Goal: Information Seeking & Learning: Learn about a topic

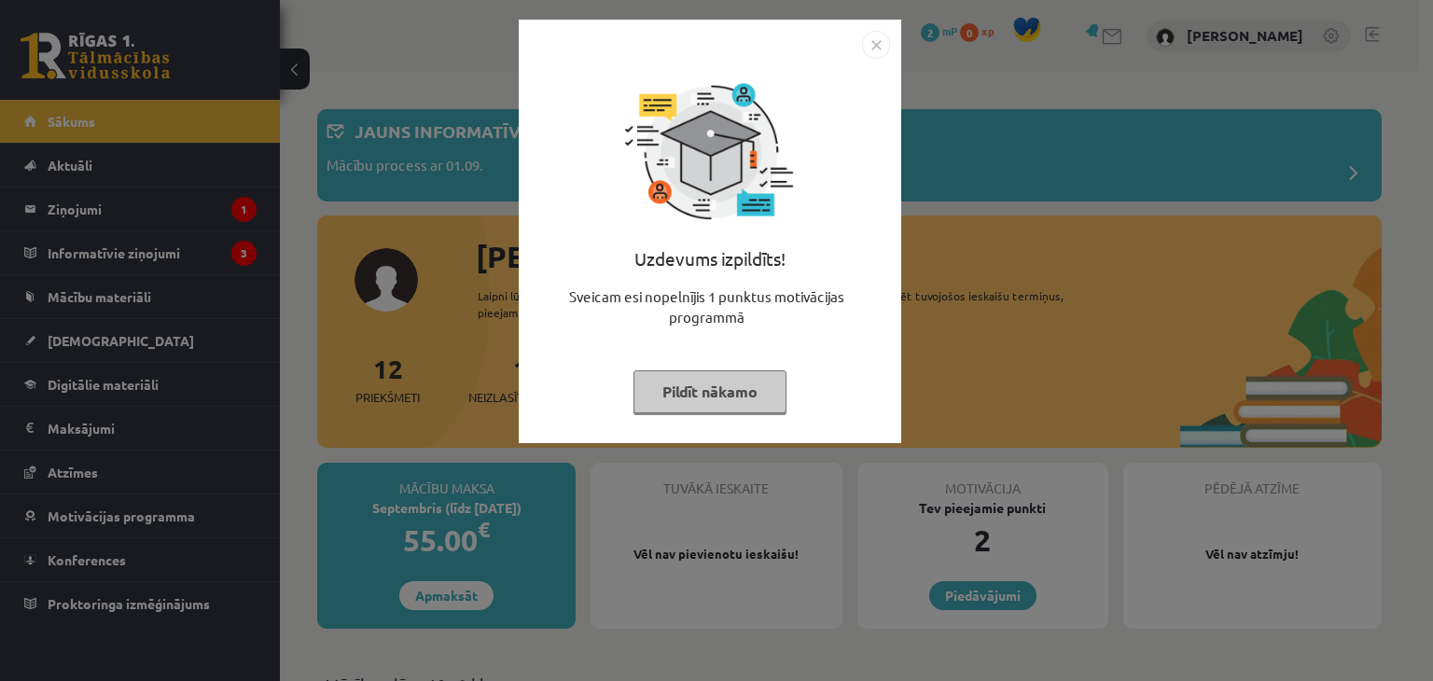
click at [714, 380] on button "Pildīt nākamo" at bounding box center [710, 391] width 153 height 43
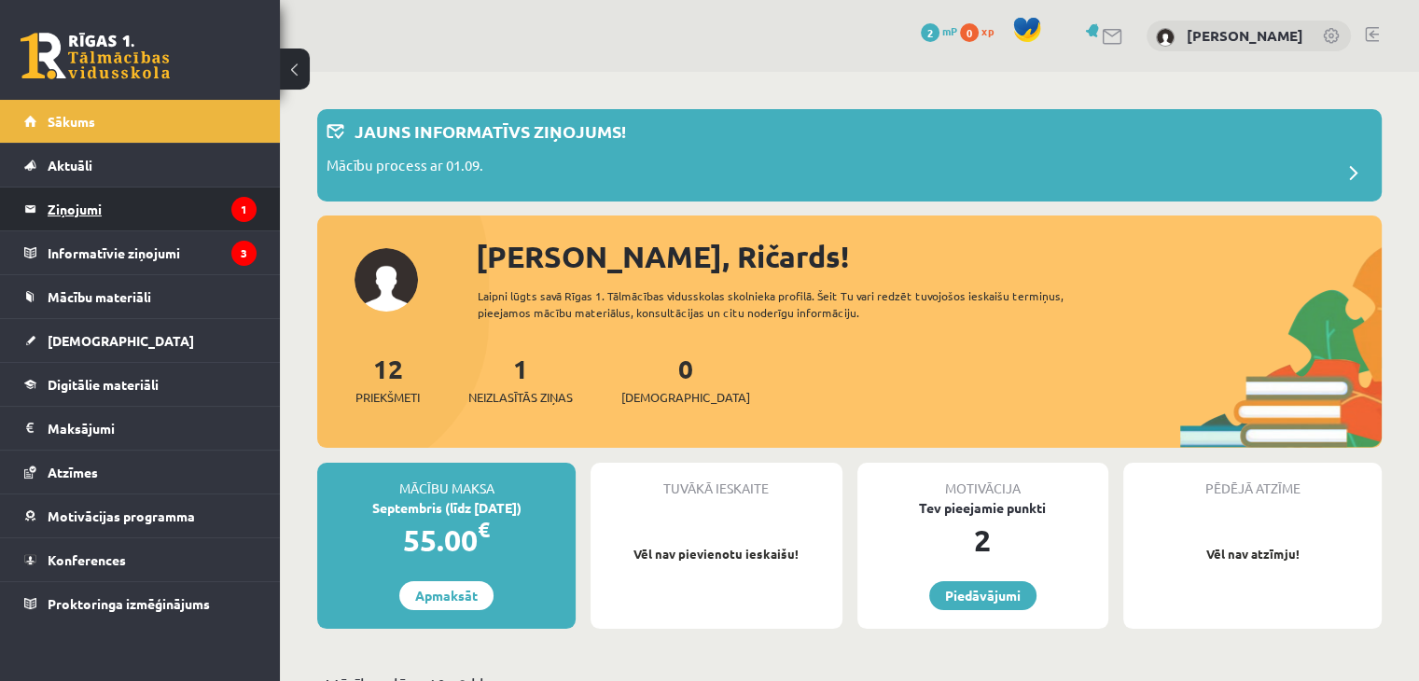
click at [91, 215] on legend "Ziņojumi 1" at bounding box center [152, 209] width 209 height 43
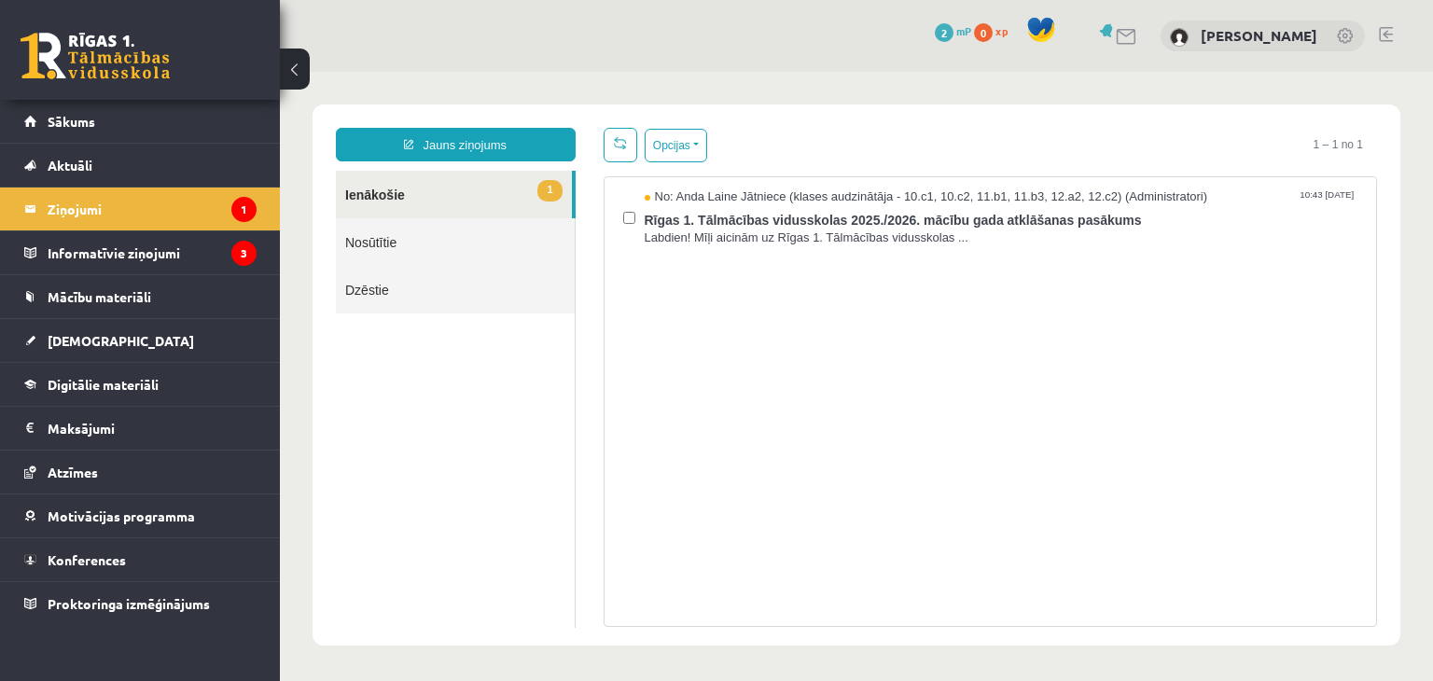
click at [437, 194] on link "1 Ienākošie" at bounding box center [454, 195] width 236 height 48
click at [154, 160] on link "Aktuāli" at bounding box center [140, 165] width 232 height 43
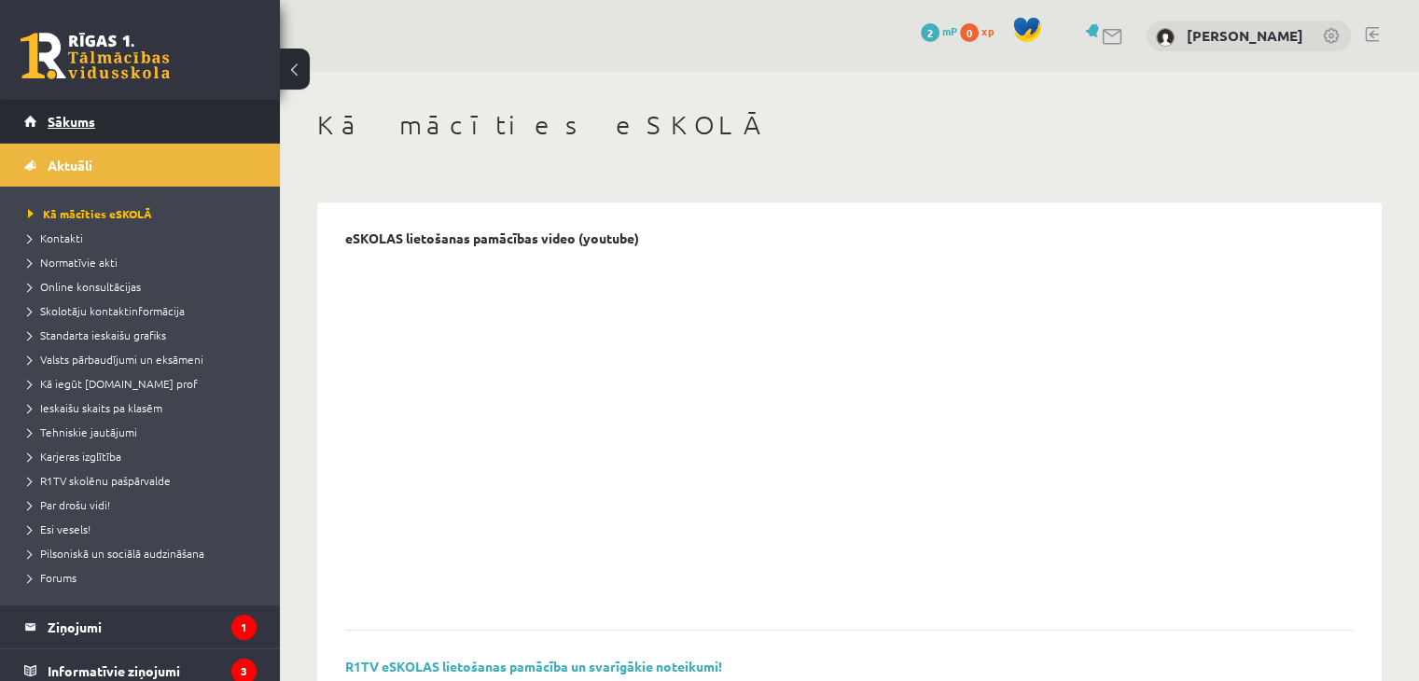
click at [116, 115] on link "Sākums" at bounding box center [140, 121] width 232 height 43
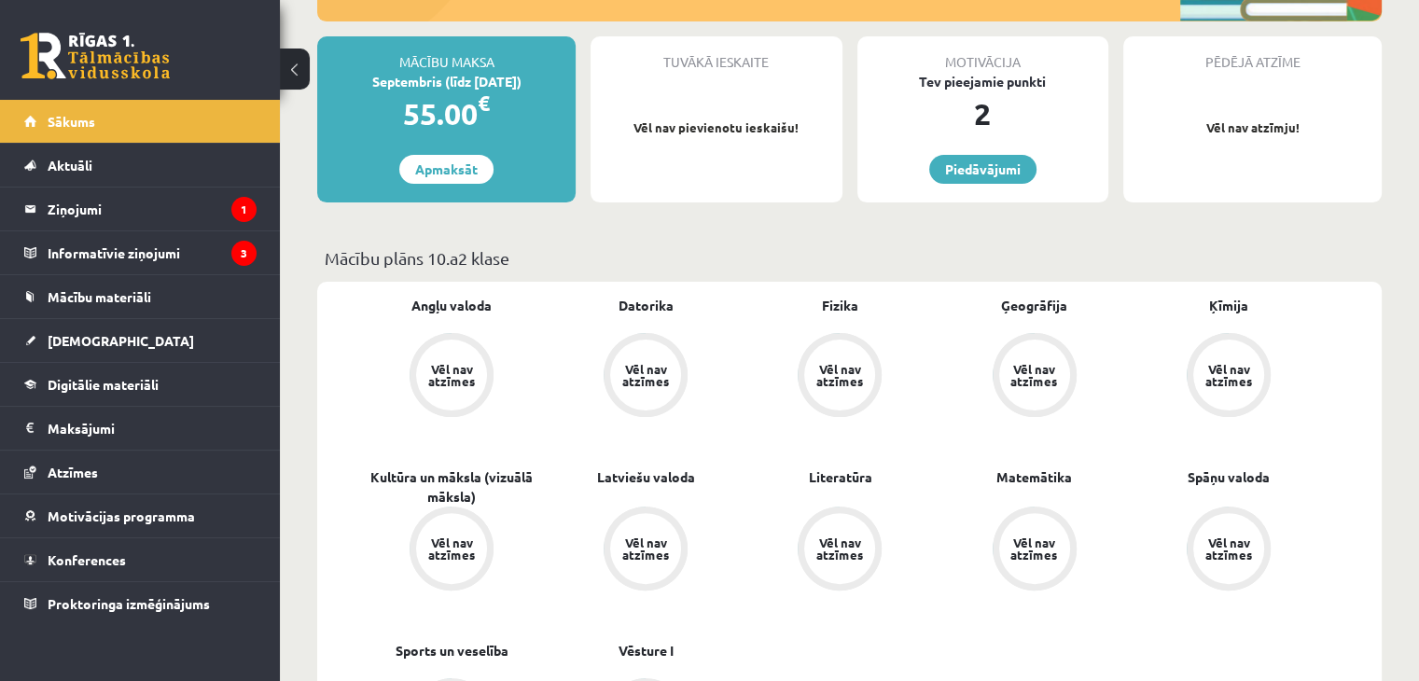
scroll to position [560, 0]
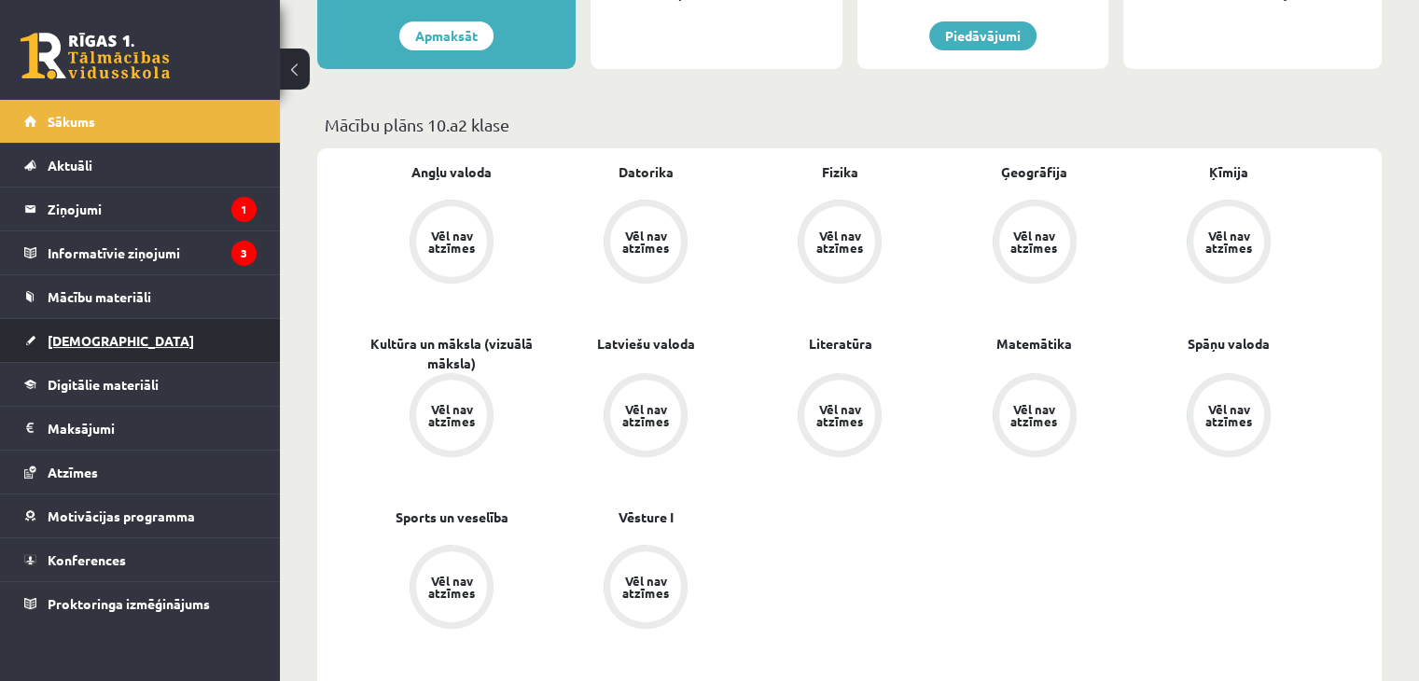
click at [78, 333] on span "[DEMOGRAPHIC_DATA]" at bounding box center [121, 340] width 147 height 17
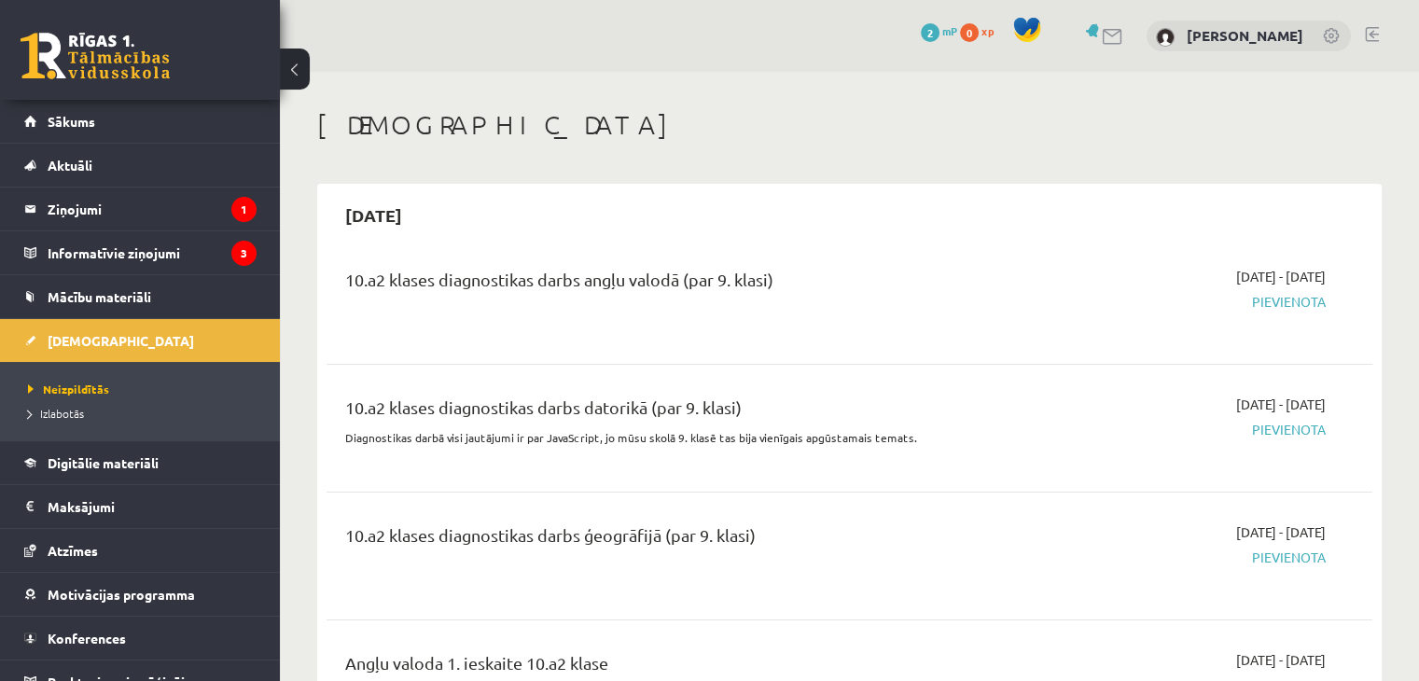
click at [612, 278] on div "10.a2 klases diagnostikas darbs angļu valodā (par 9. klasi)" at bounding box center [667, 284] width 645 height 35
click at [802, 285] on div "10.a2 klases diagnostikas darbs angļu valodā (par 9. klasi)" at bounding box center [667, 284] width 645 height 35
click at [1287, 303] on span "Pievienota" at bounding box center [1172, 302] width 308 height 20
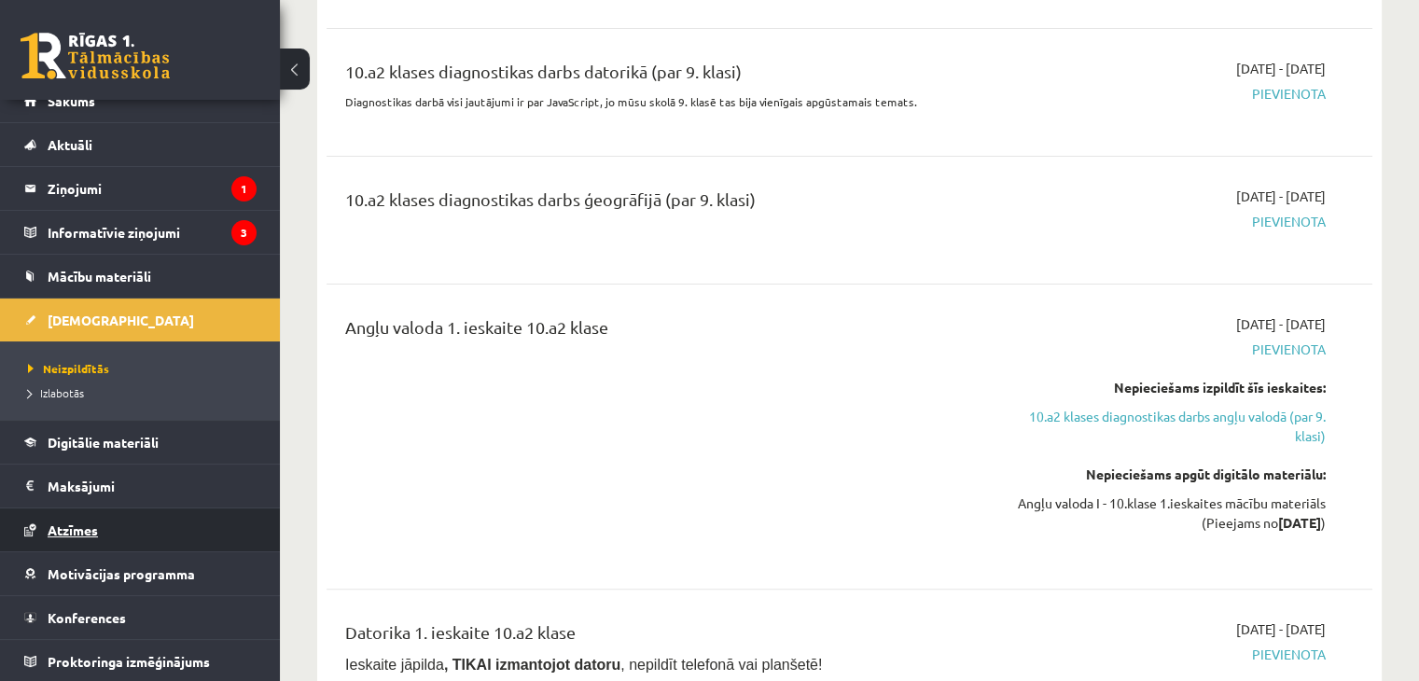
scroll to position [373, 0]
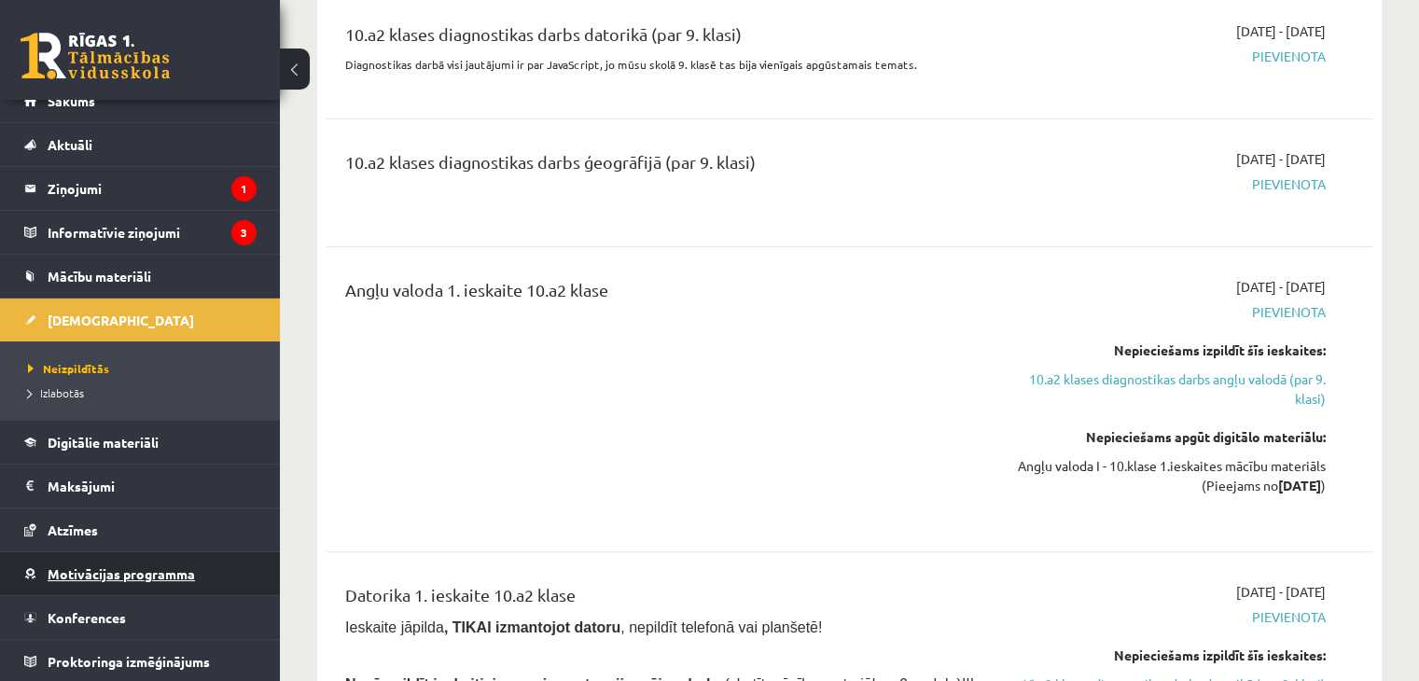
click at [132, 572] on span "Motivācijas programma" at bounding box center [121, 574] width 147 height 17
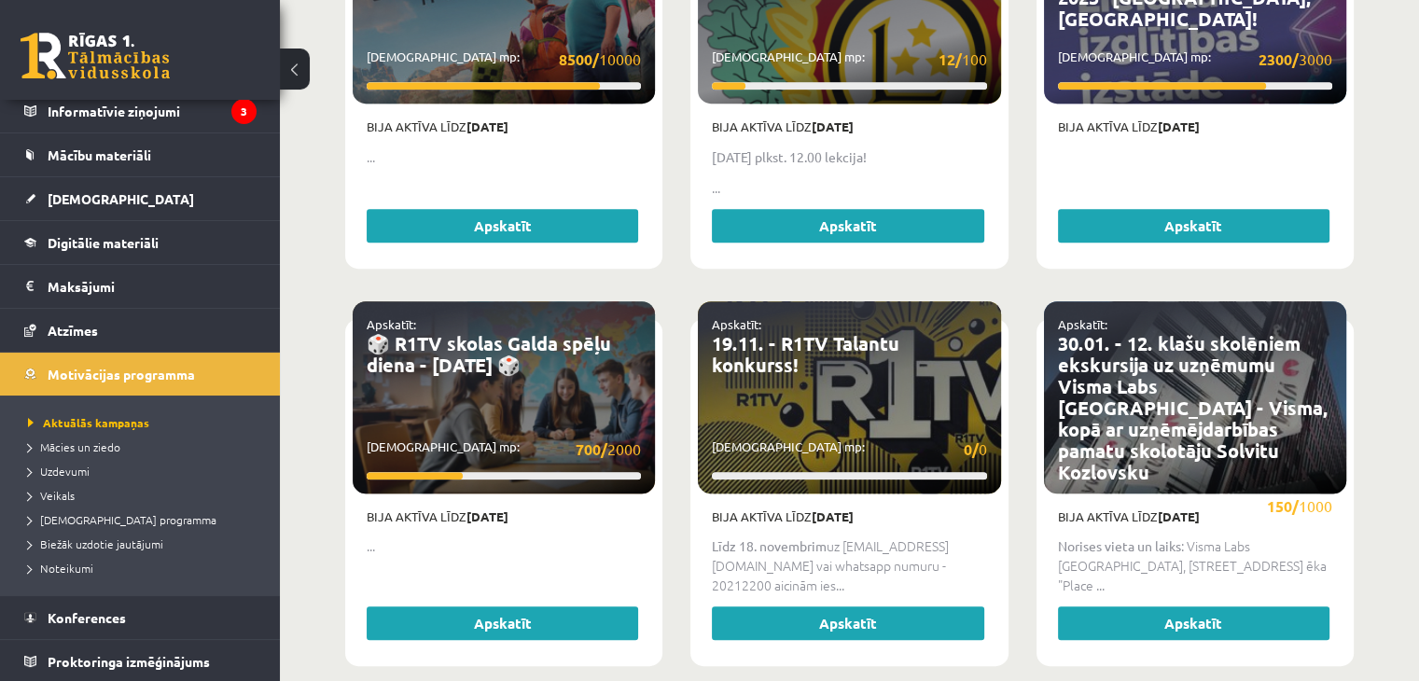
scroll to position [933, 0]
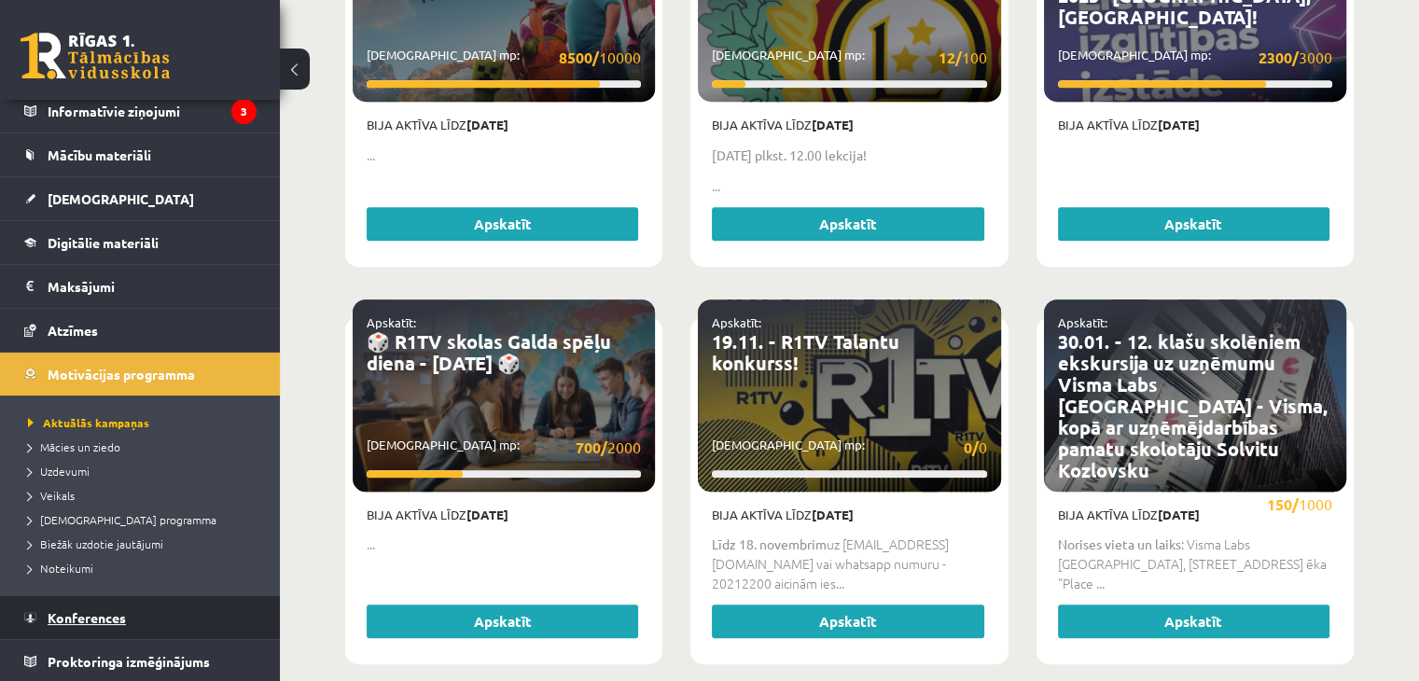
click at [78, 615] on span "Konferences" at bounding box center [87, 617] width 78 height 17
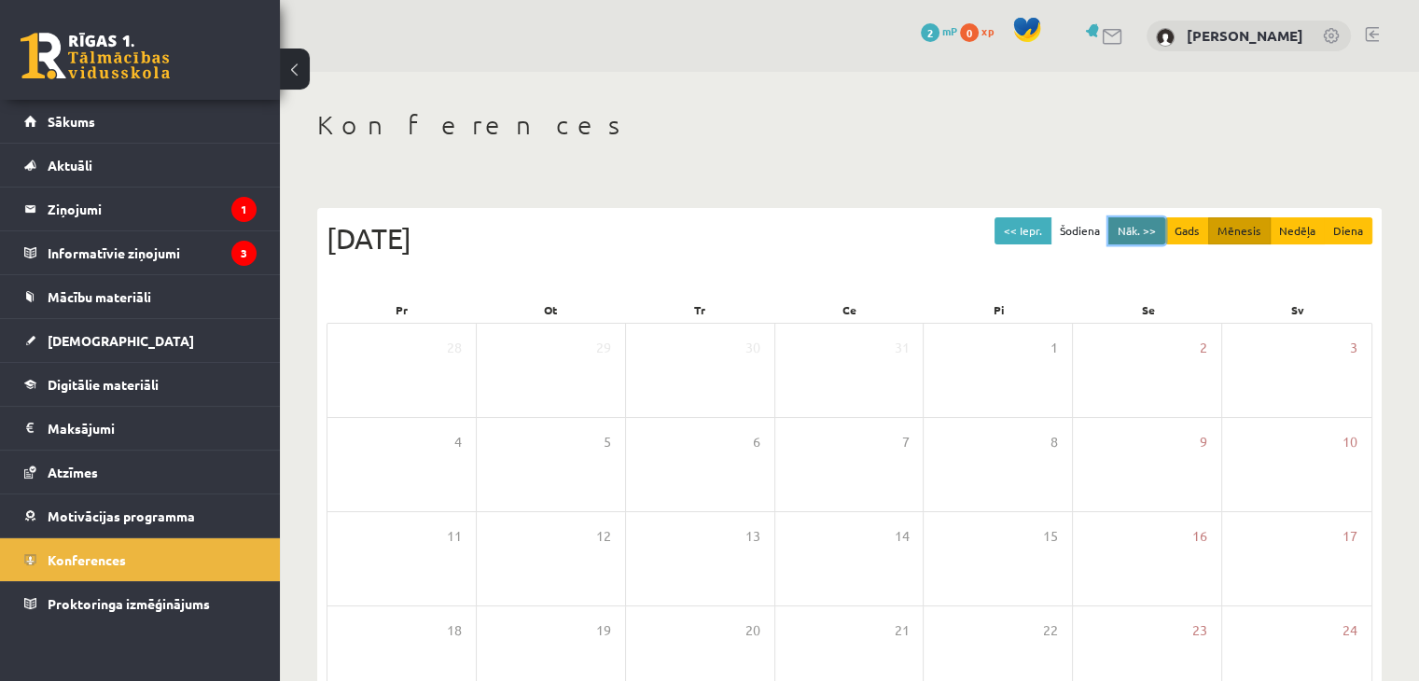
click at [1138, 233] on button "Nāk. >>" at bounding box center [1137, 230] width 57 height 27
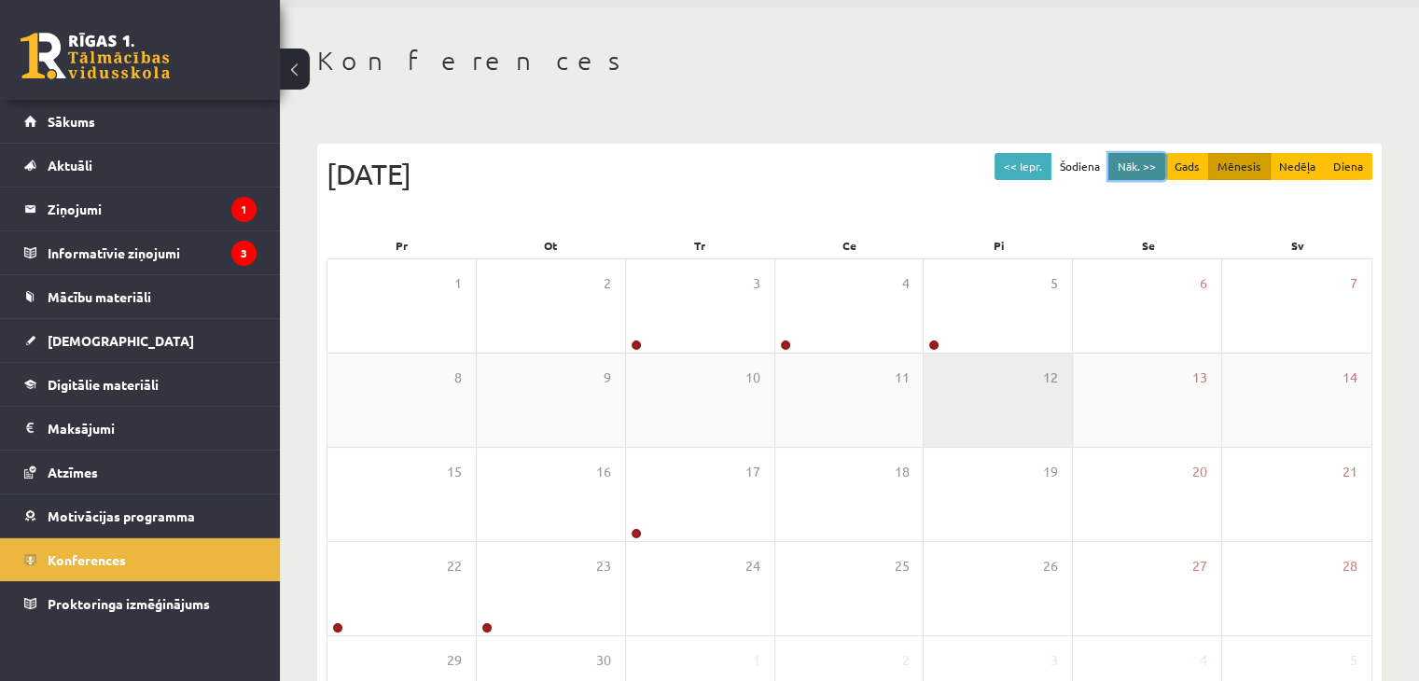
scroll to position [93, 0]
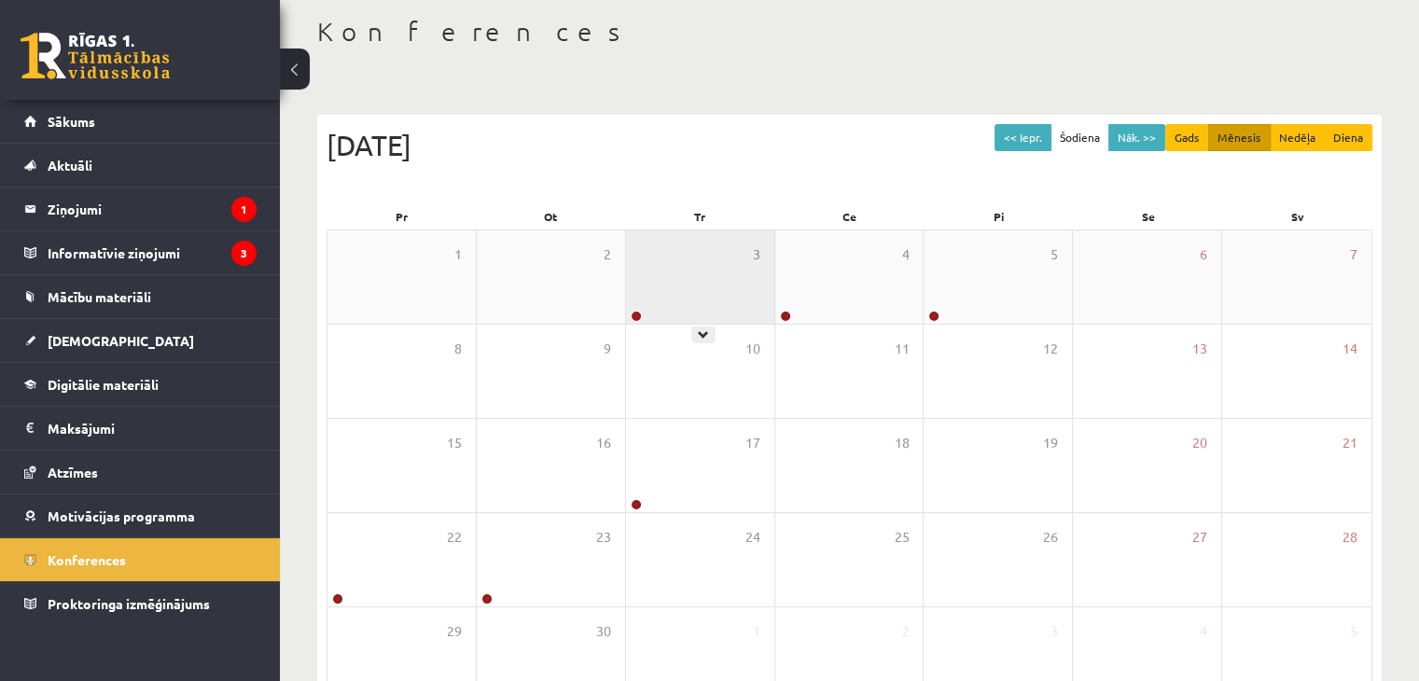
click at [663, 292] on div "3" at bounding box center [700, 276] width 148 height 93
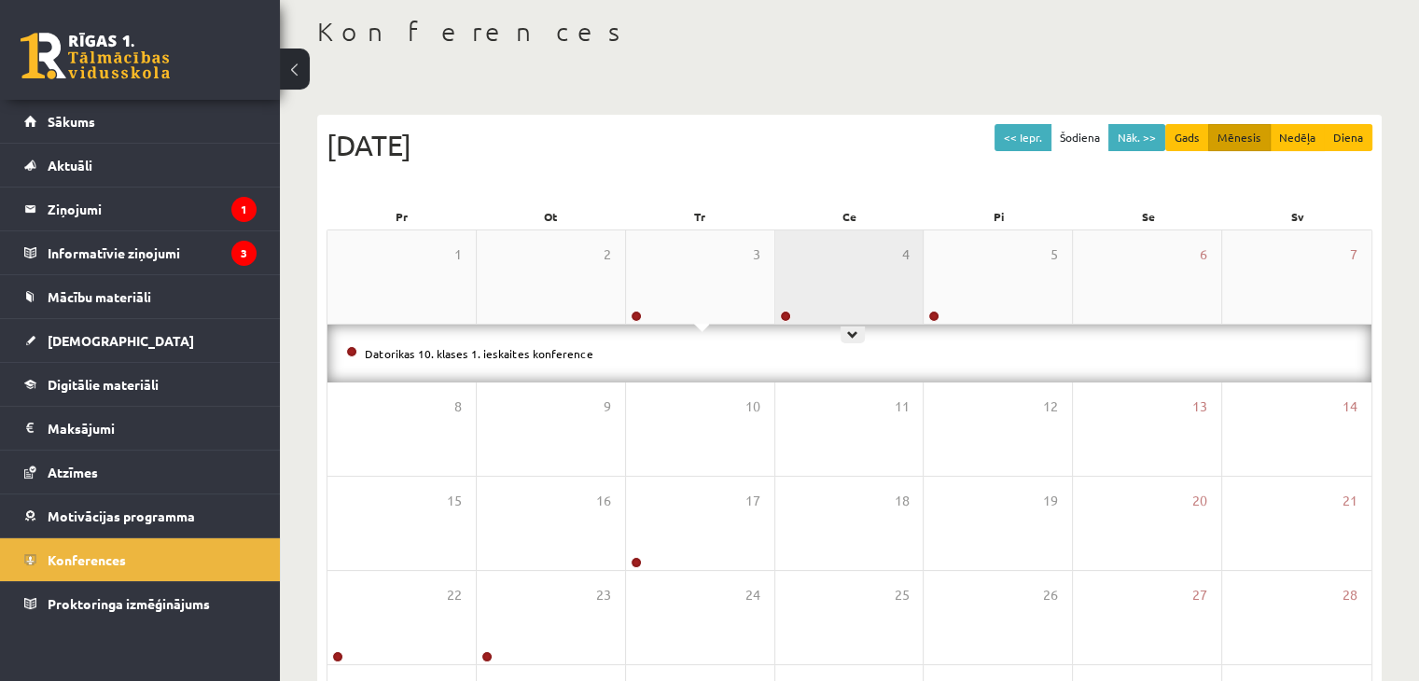
click at [849, 269] on div "4" at bounding box center [849, 276] width 148 height 93
click at [831, 357] on li "Ģeogrāfijas 10. klases 1. ieskaites konference" at bounding box center [849, 353] width 1007 height 21
drag, startPoint x: 842, startPoint y: 349, endPoint x: 851, endPoint y: 341, distance: 12.6
click at [844, 348] on li "Ģeogrāfijas 10. klases 1. ieskaites konference" at bounding box center [849, 353] width 1007 height 21
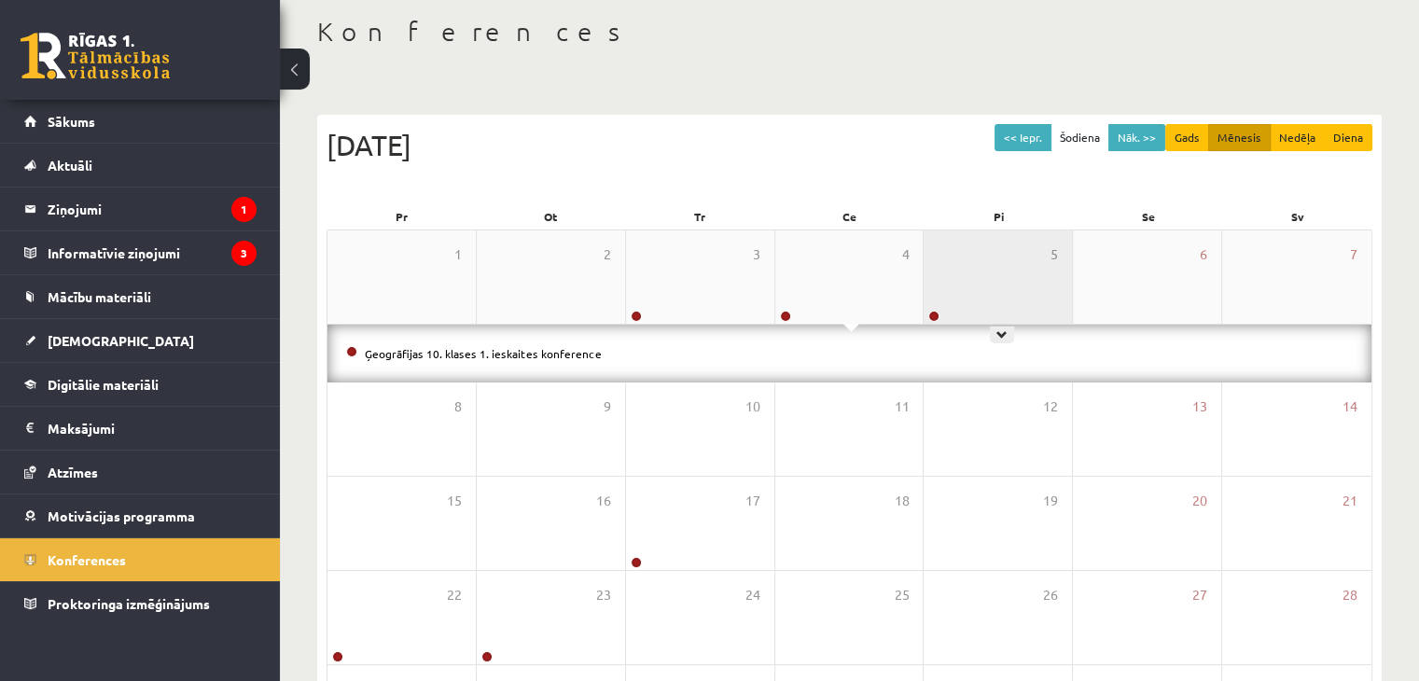
click at [952, 287] on div "5" at bounding box center [998, 276] width 148 height 93
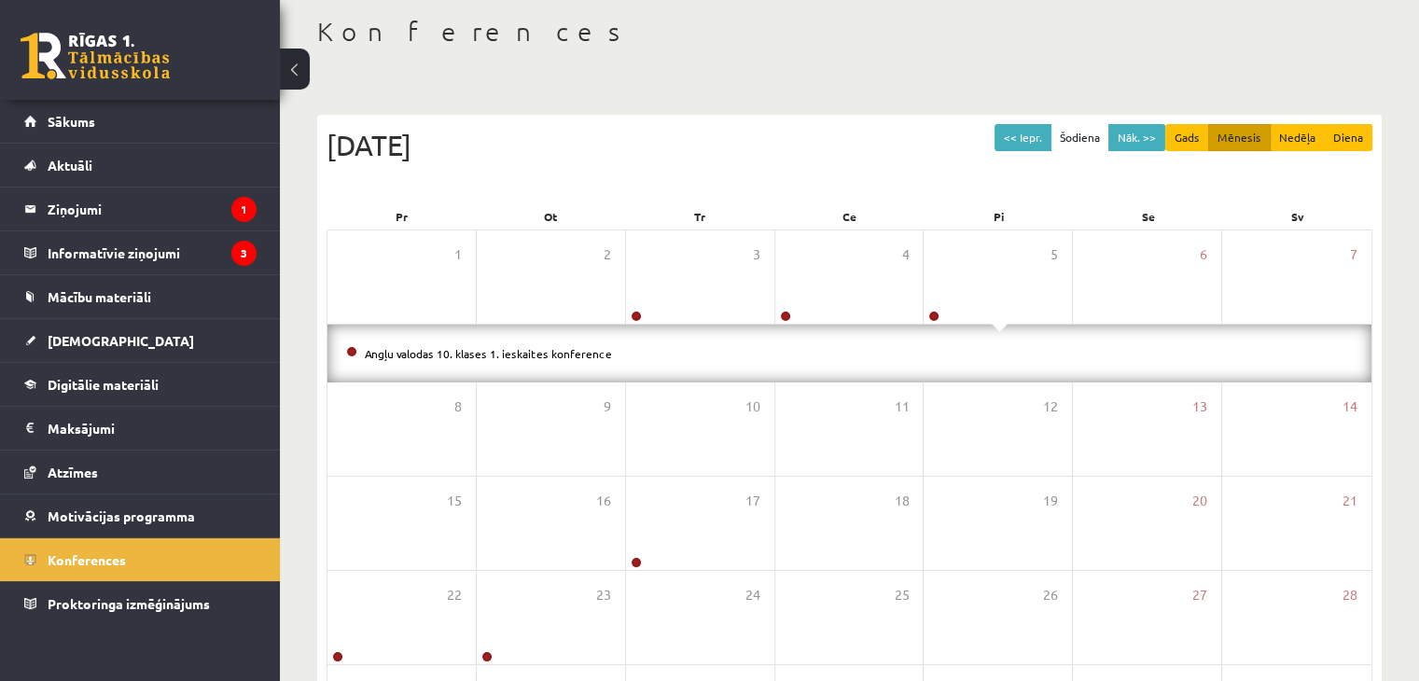
scroll to position [268, 0]
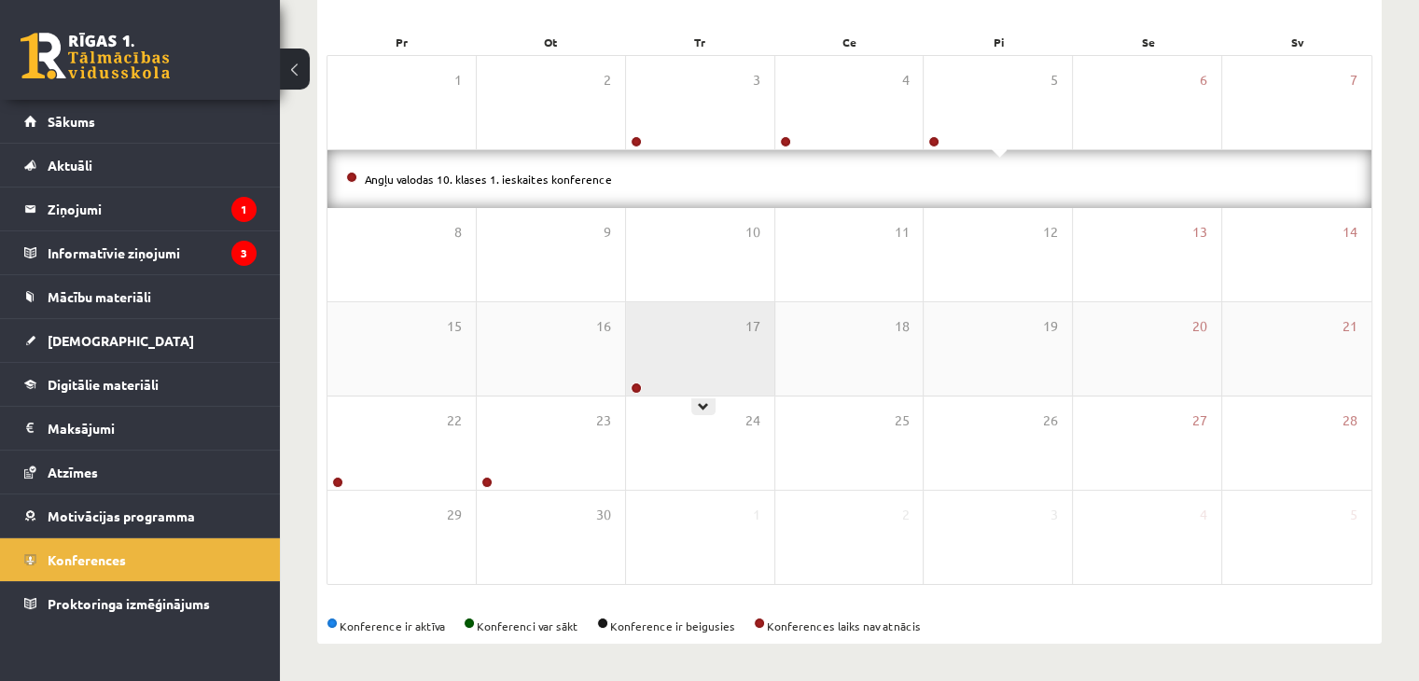
click at [672, 369] on div "17" at bounding box center [700, 348] width 148 height 93
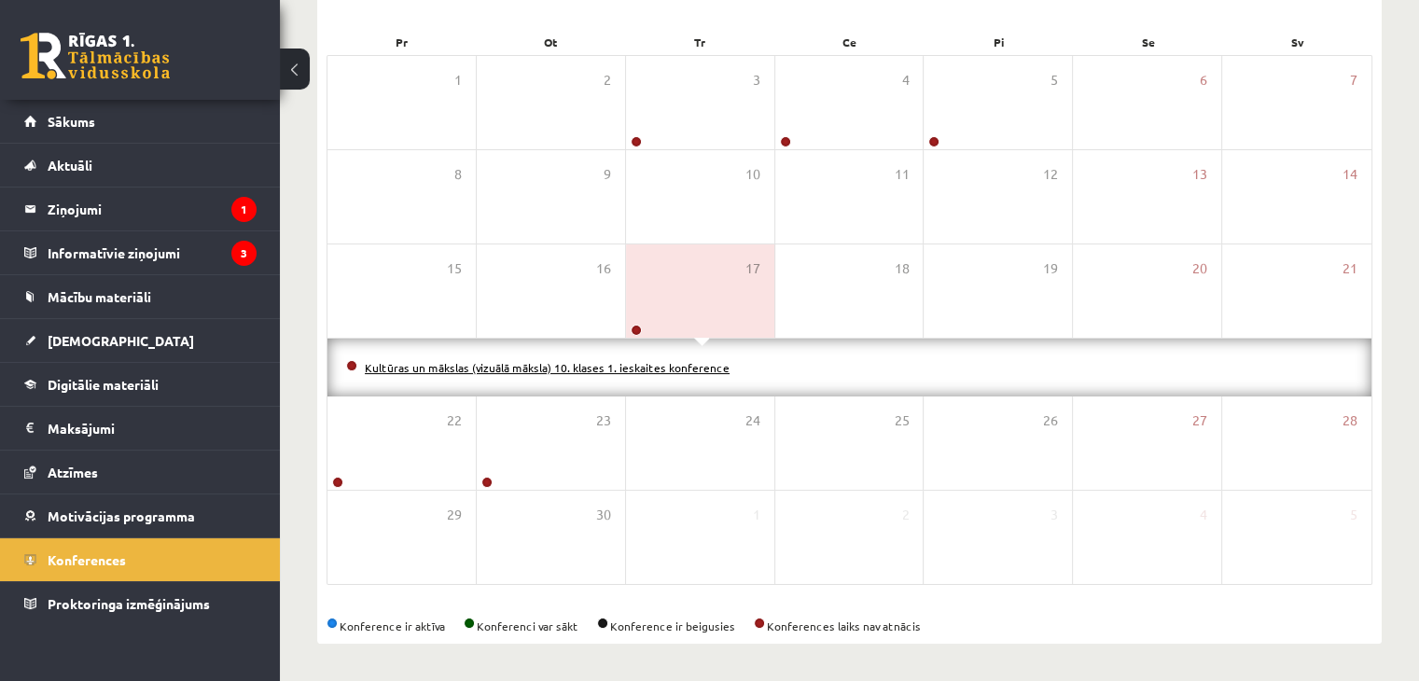
click at [657, 363] on link "Kultūras un mākslas (vizuālā māksla) 10. klases 1. ieskaites konference" at bounding box center [547, 367] width 365 height 15
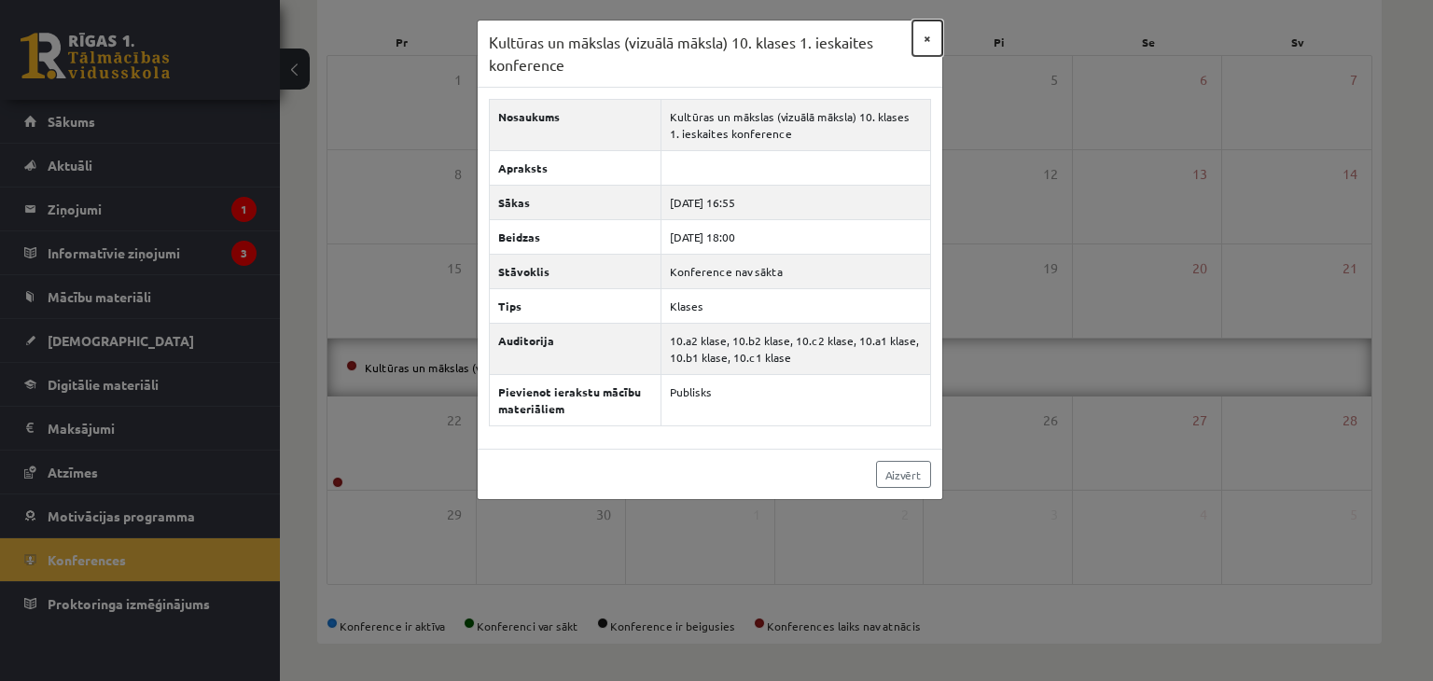
click at [928, 35] on button "×" at bounding box center [928, 38] width 30 height 35
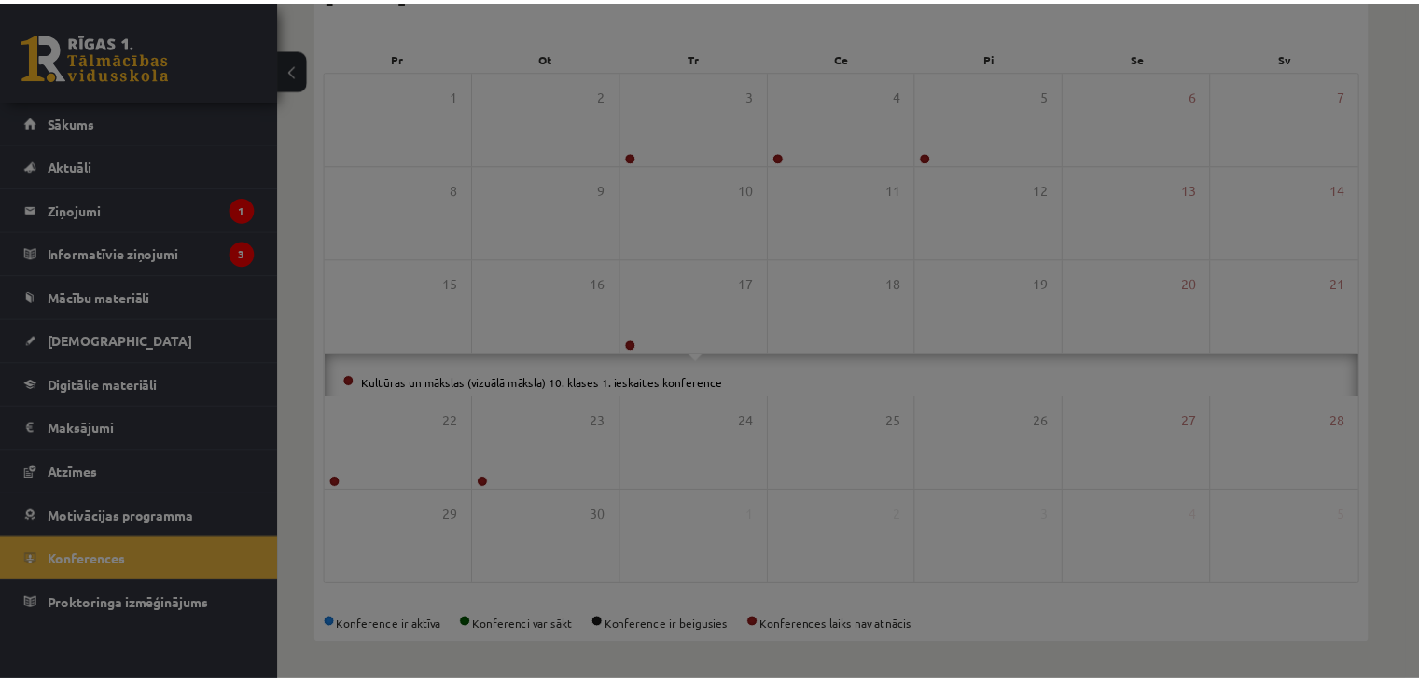
scroll to position [209, 0]
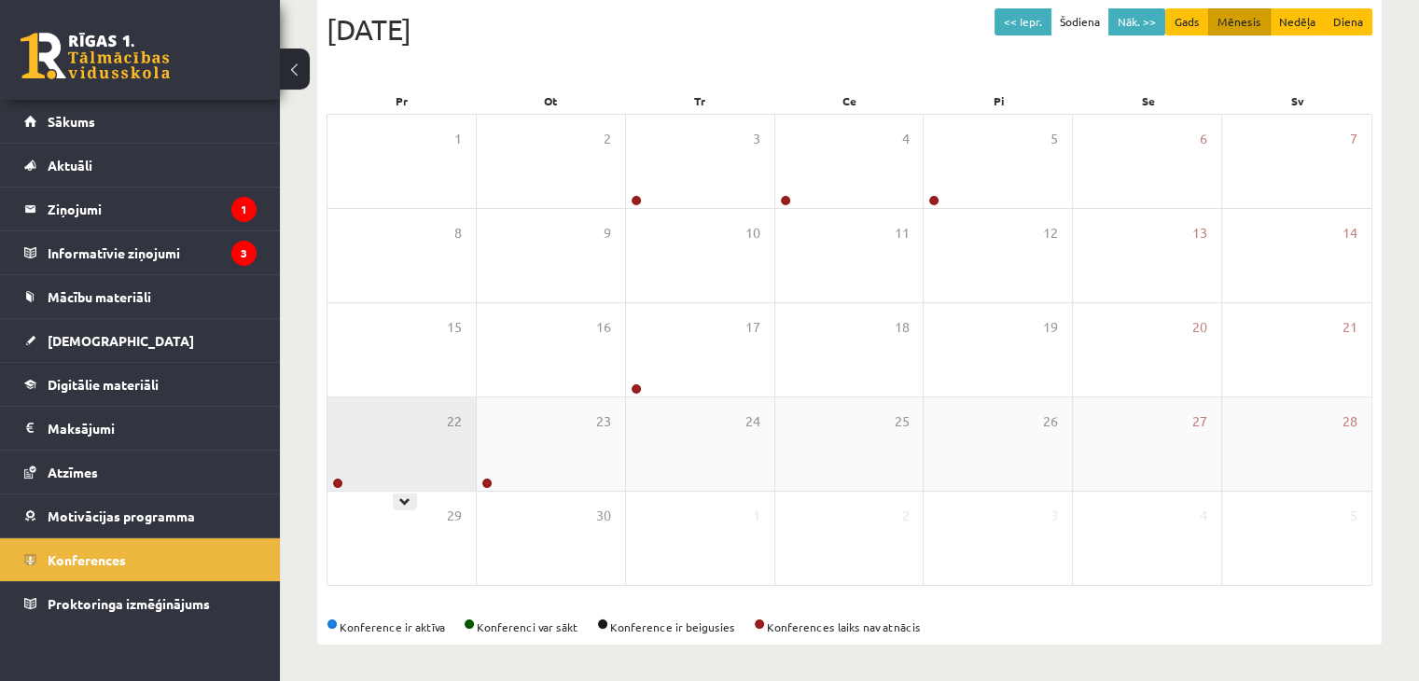
click at [459, 461] on div "22" at bounding box center [402, 444] width 148 height 93
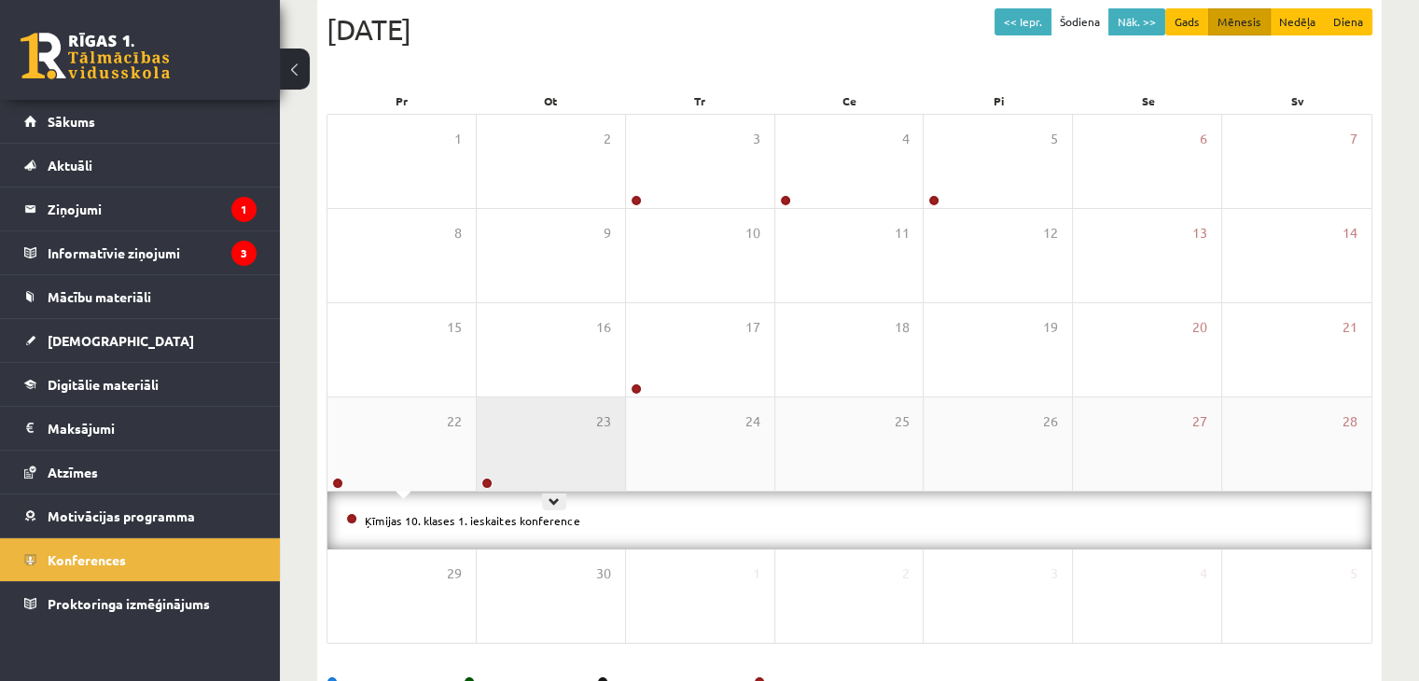
click at [569, 467] on div "23" at bounding box center [551, 444] width 148 height 93
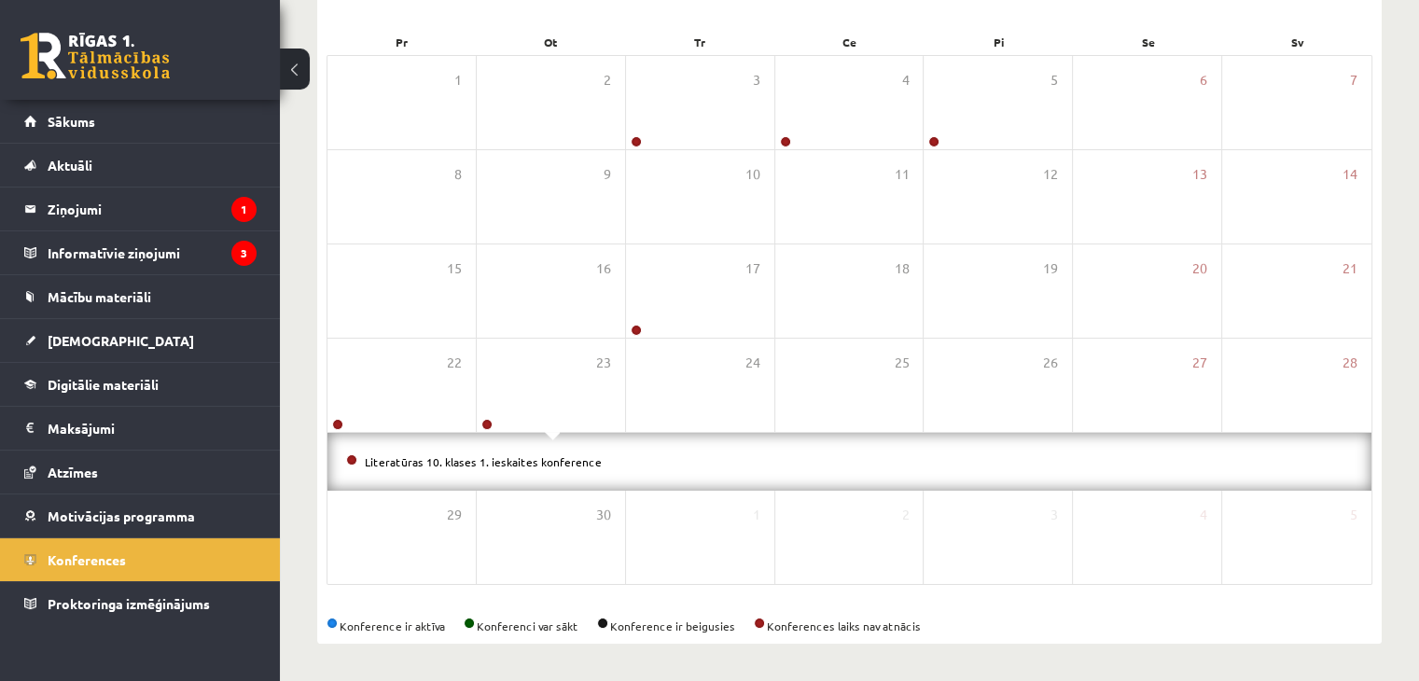
scroll to position [0, 0]
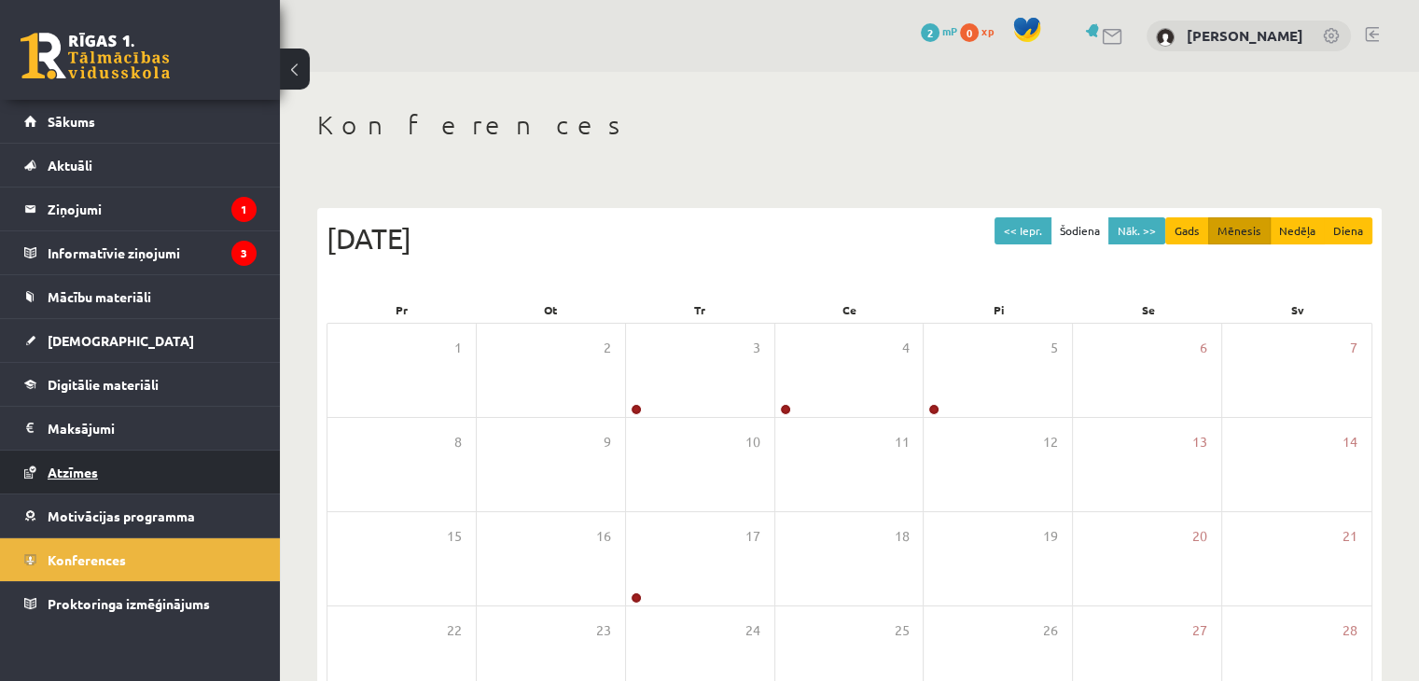
click at [155, 476] on link "Atzīmes" at bounding box center [140, 472] width 232 height 43
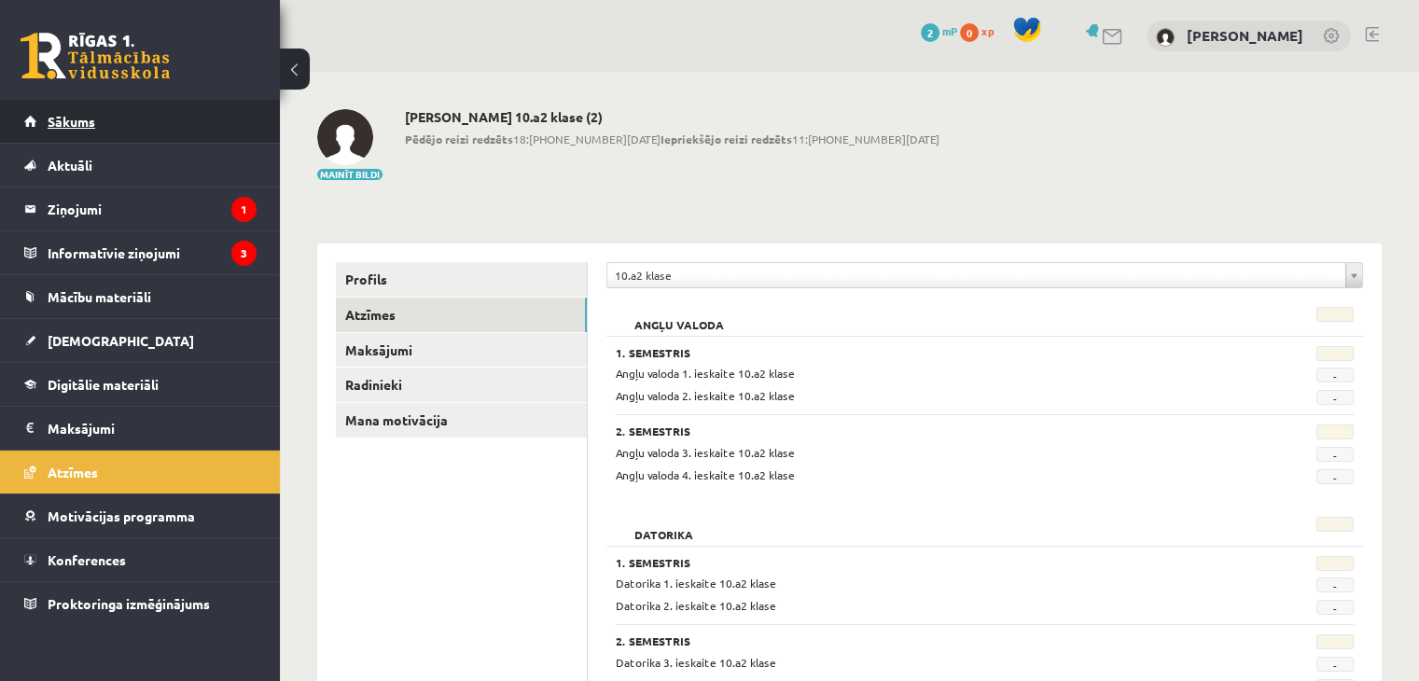
click at [143, 129] on link "Sākums" at bounding box center [140, 121] width 232 height 43
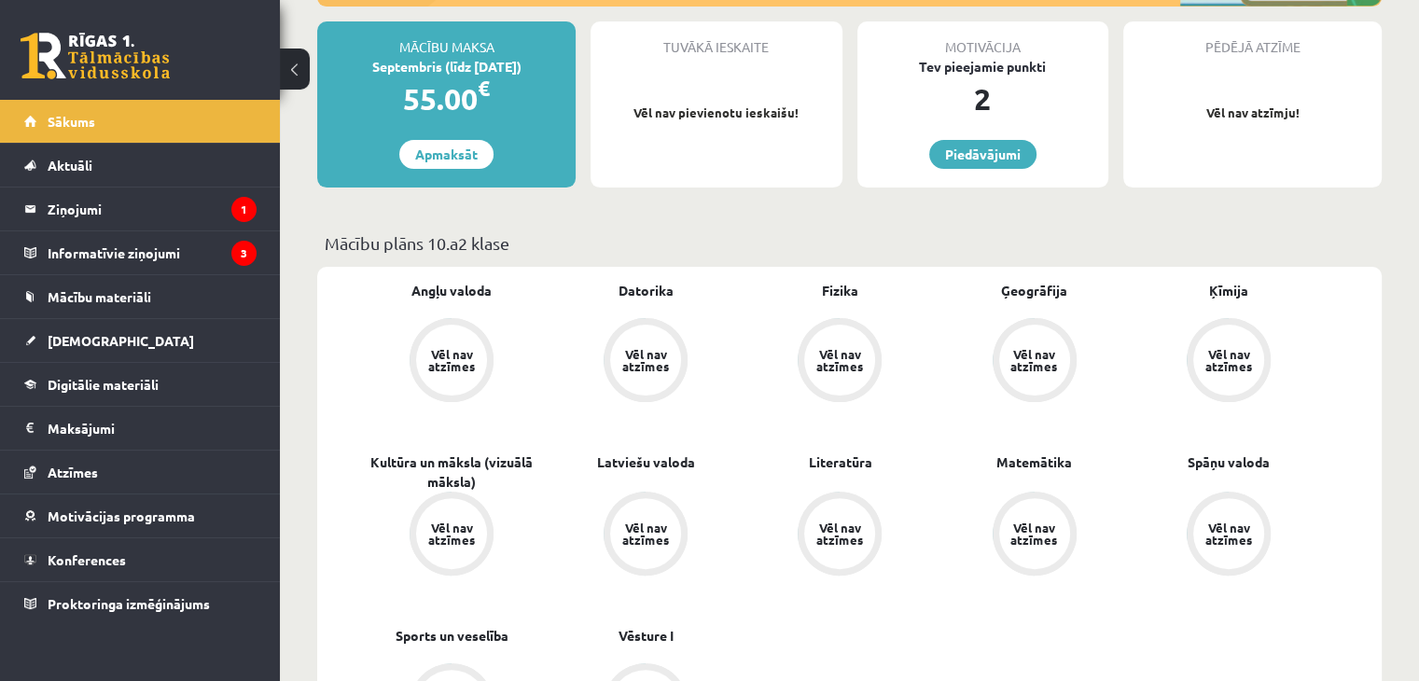
scroll to position [467, 0]
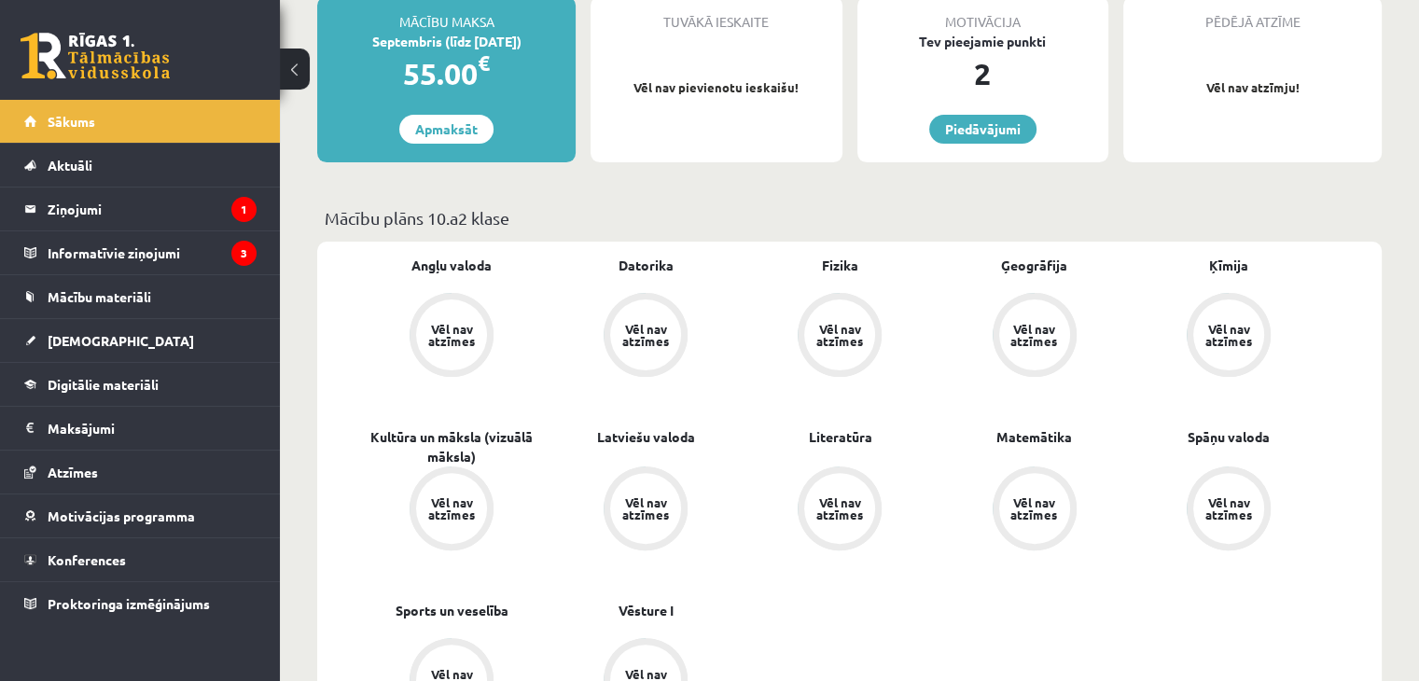
click at [456, 341] on div "Vēl nav atzīmes" at bounding box center [452, 335] width 52 height 24
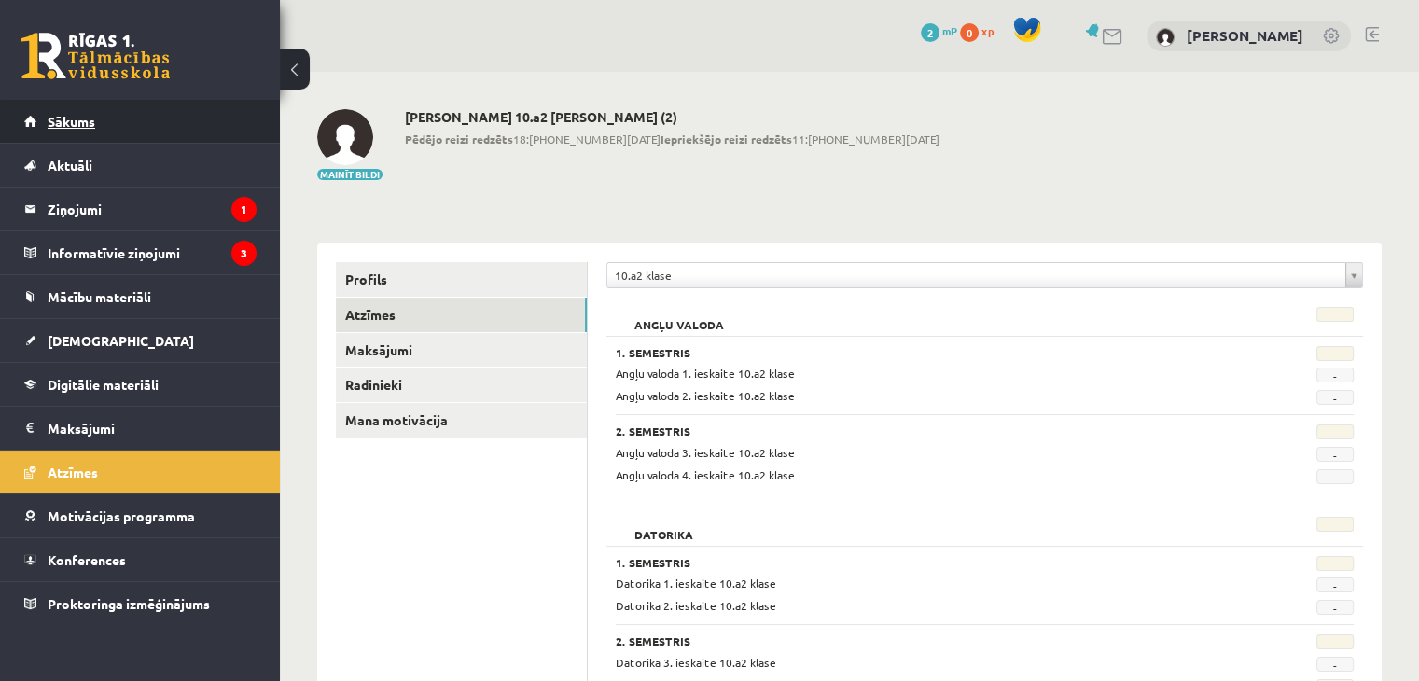
click at [123, 119] on link "Sākums" at bounding box center [140, 121] width 232 height 43
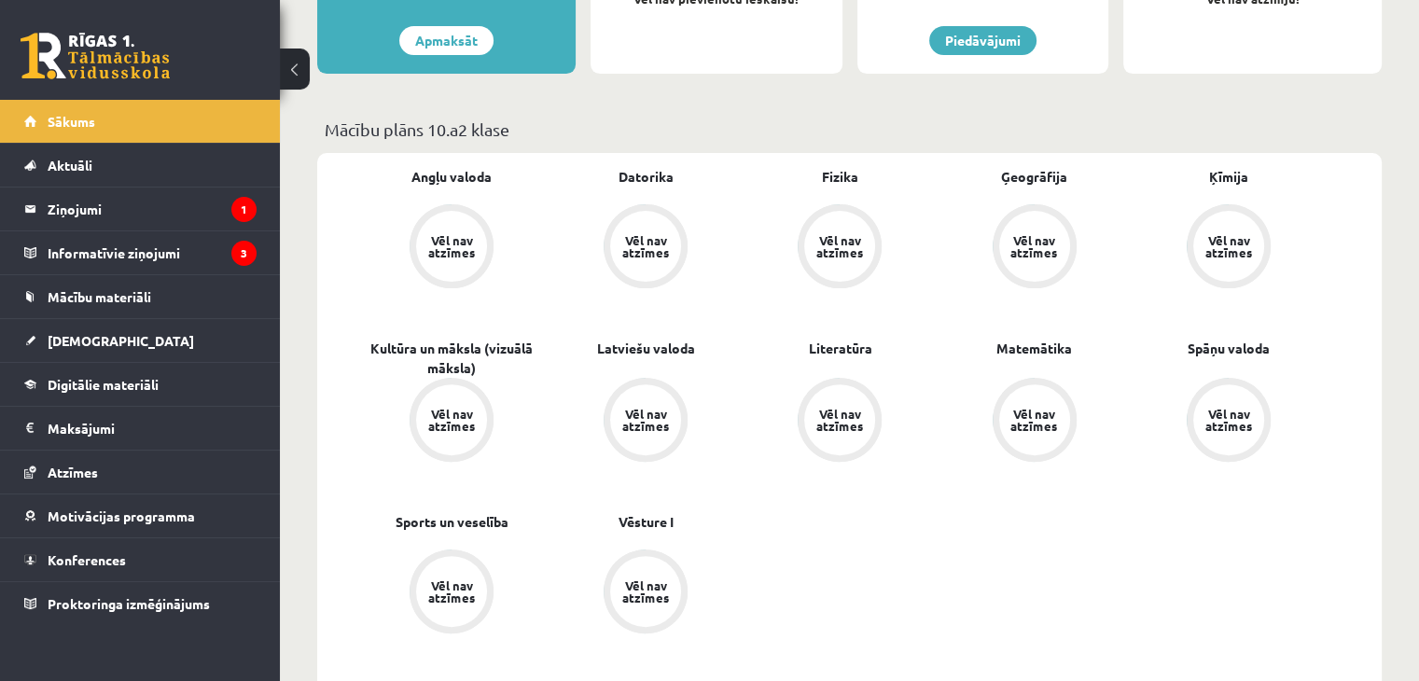
scroll to position [560, 0]
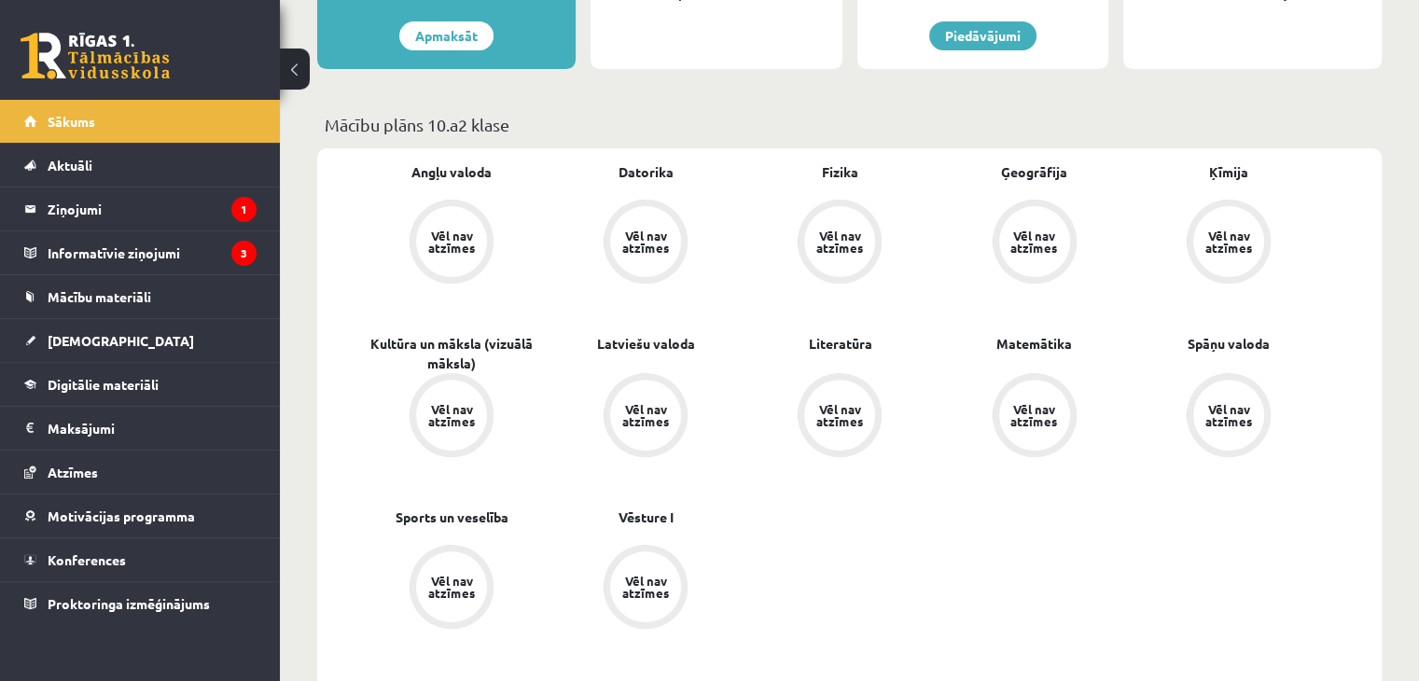
click at [635, 421] on div "Vēl nav atzīmes" at bounding box center [646, 415] width 52 height 24
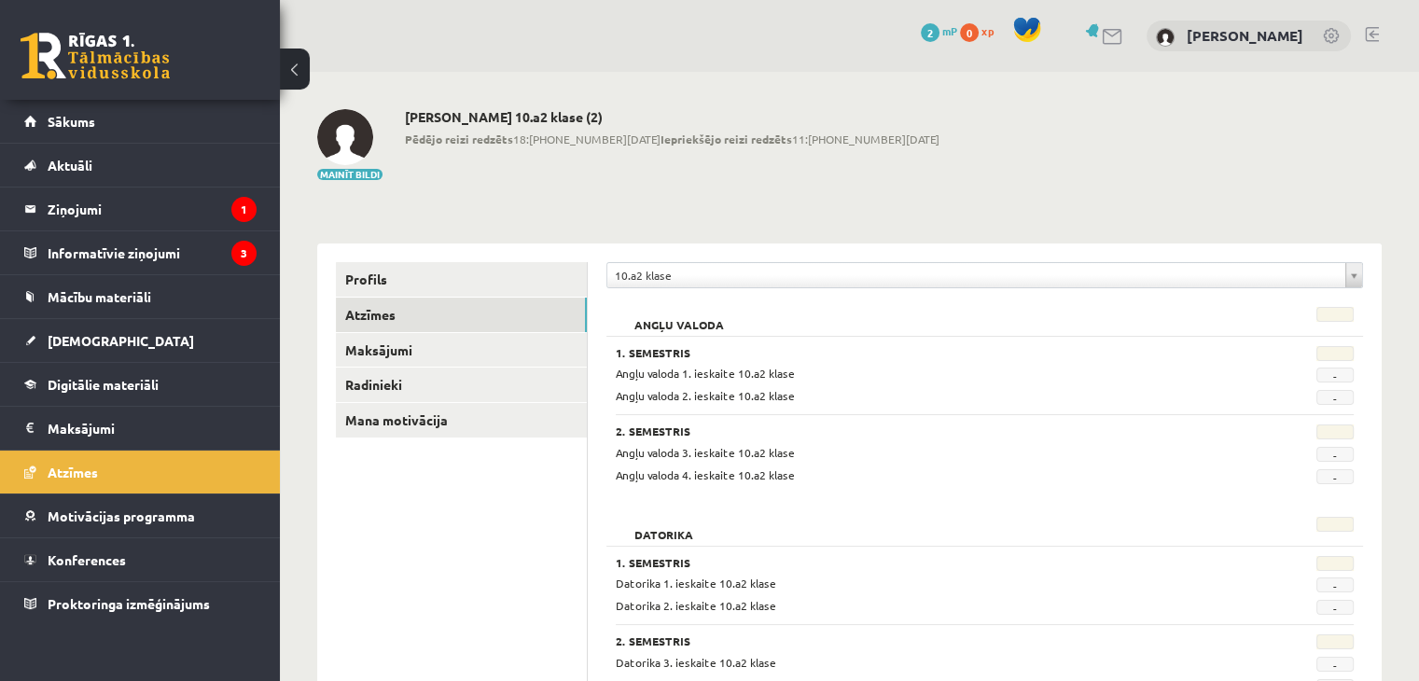
click at [657, 351] on h3 "1. Semestris" at bounding box center [921, 352] width 610 height 13
click at [726, 370] on span "Angļu valoda 1. ieskaite 10.a2 klase" at bounding box center [705, 373] width 179 height 15
click at [729, 379] on div "Angļu valoda 1. ieskaite 10.a2 klase" at bounding box center [921, 374] width 638 height 18
click at [730, 382] on div "Angļu valoda 1. ieskaite 10.a2 klase" at bounding box center [921, 374] width 638 height 18
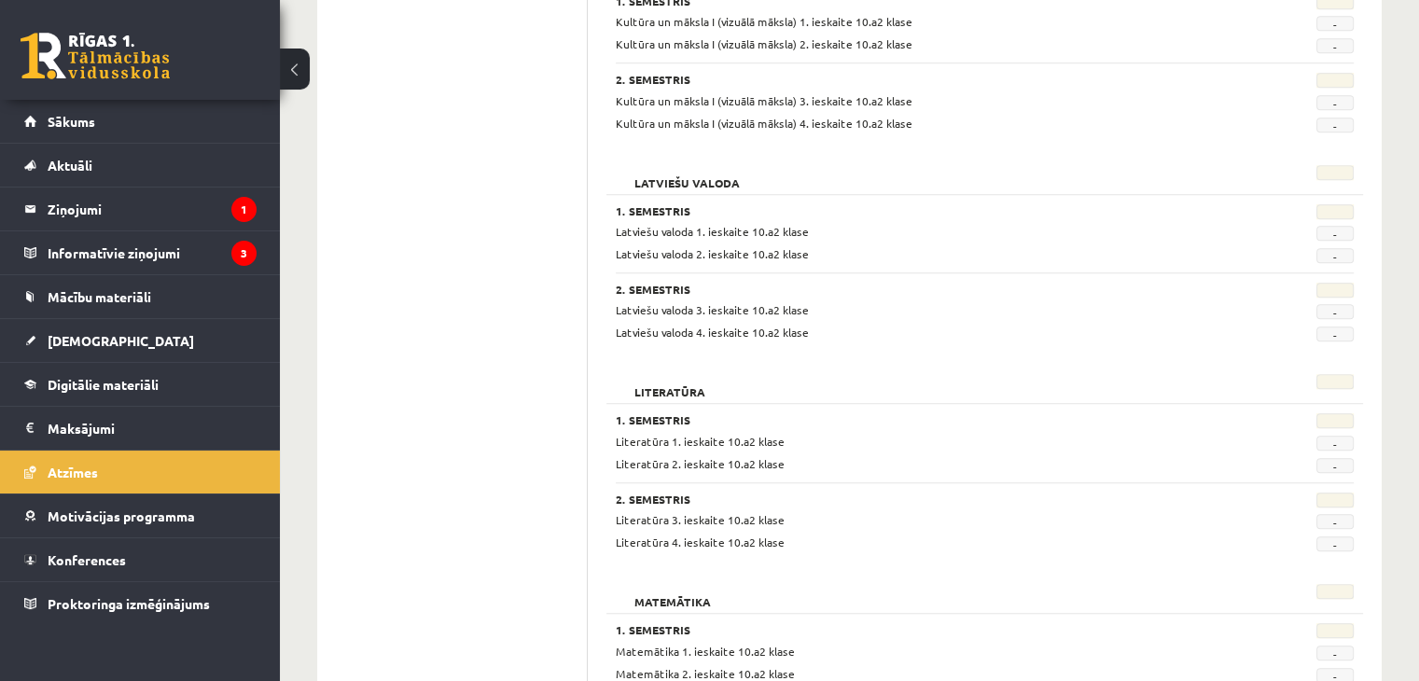
scroll to position [1586, 0]
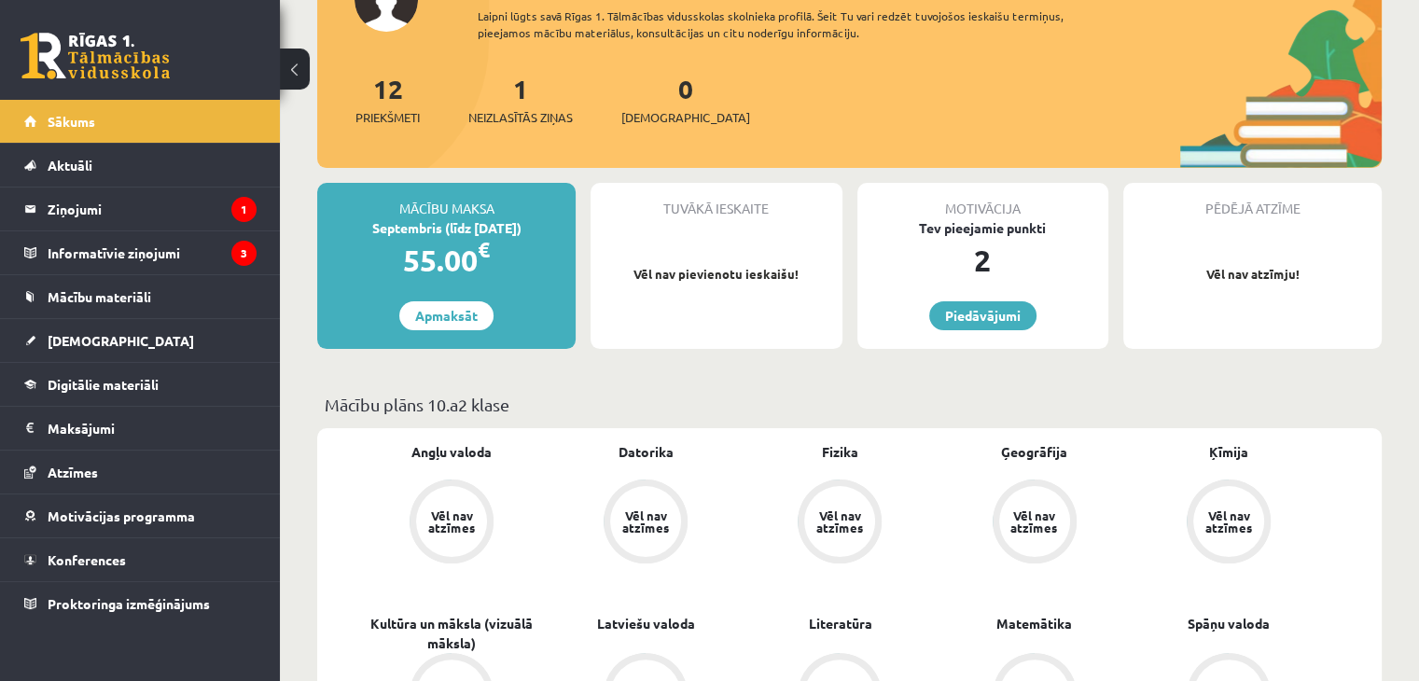
scroll to position [93, 0]
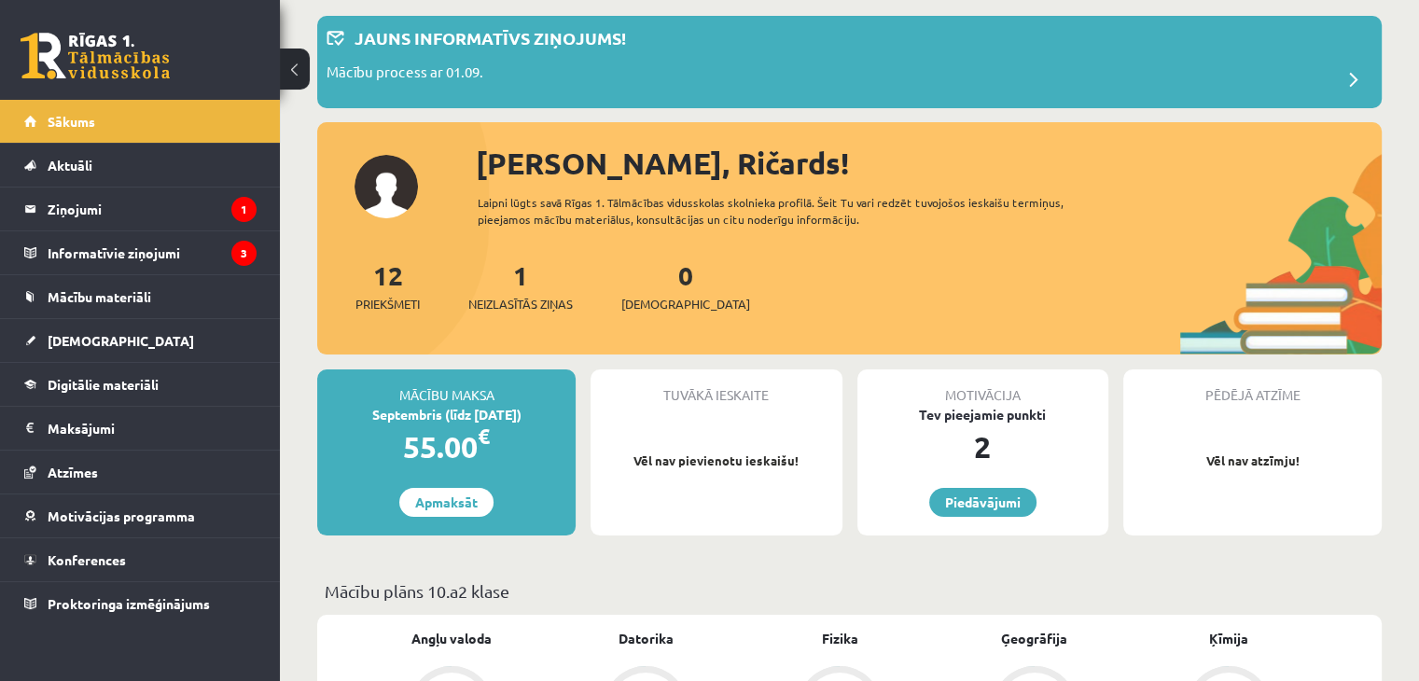
click at [747, 411] on div "Tuvākā ieskaite Vēl nav pievienotu ieskaišu!" at bounding box center [716, 453] width 251 height 166
click at [735, 449] on div "Tuvākā ieskaite Vēl nav pievienotu ieskaišu!" at bounding box center [716, 453] width 251 height 166
drag, startPoint x: 1209, startPoint y: 245, endPoint x: 1205, endPoint y: 231, distance: 14.8
click at [1208, 244] on div "Sveiks, Ričards! Laipni lūgts savā Rīgas 1. Tālmācības vidusskolas skolnieka pr…" at bounding box center [849, 248] width 1065 height 215
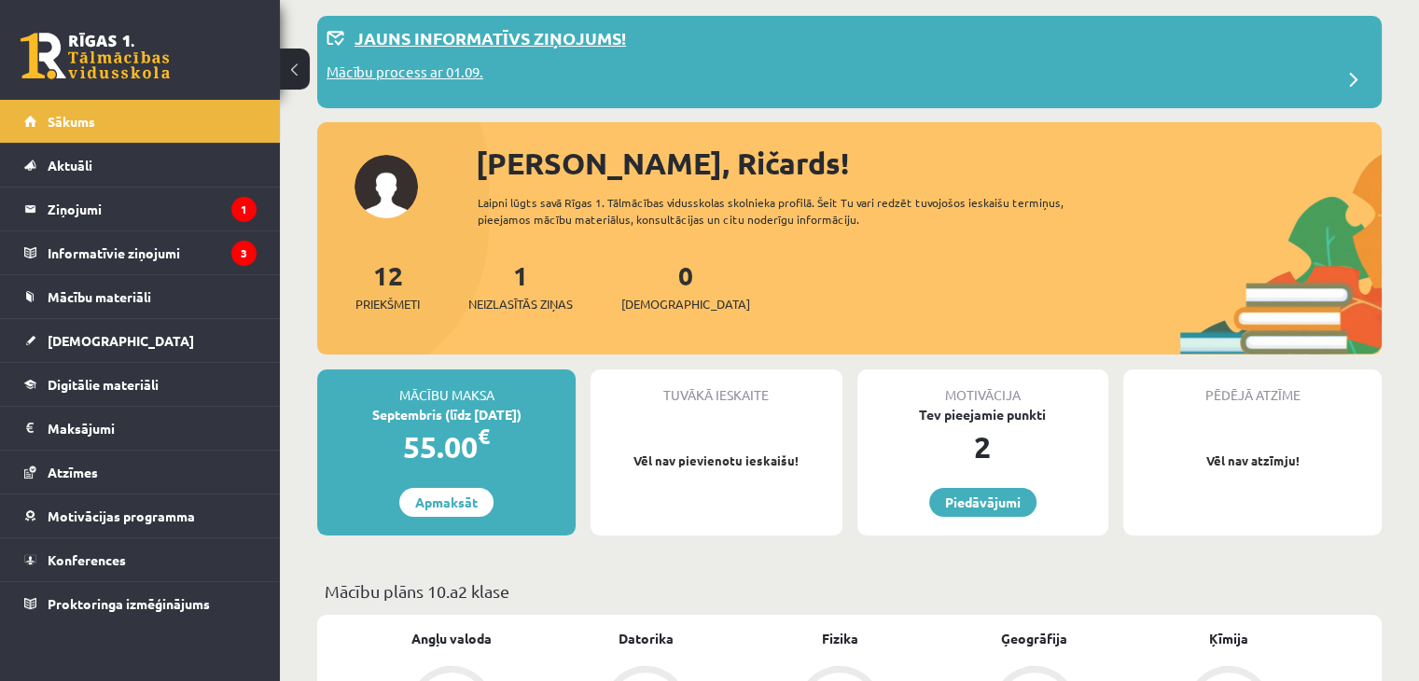
click at [1359, 77] on span at bounding box center [1353, 80] width 37 height 37
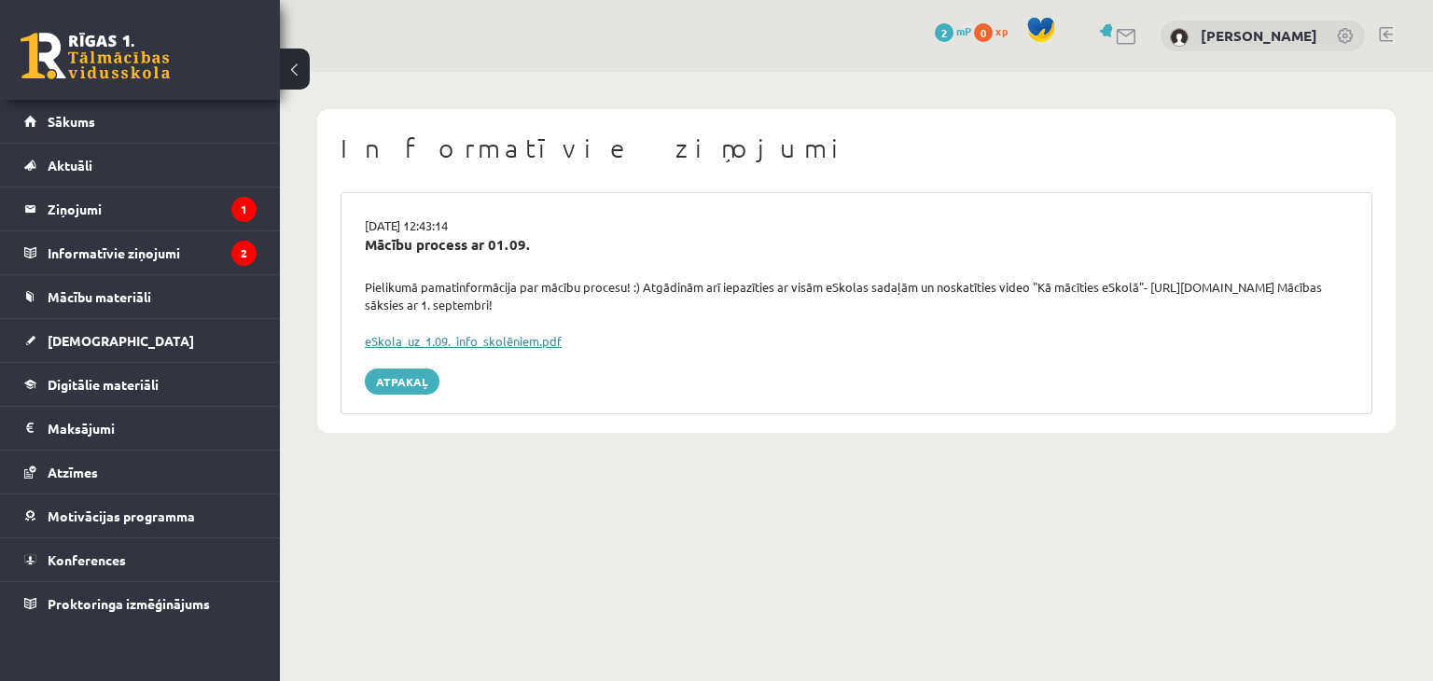
click at [495, 333] on link "eSkola_uz_1.09._info_skolēniem.pdf" at bounding box center [463, 341] width 197 height 16
click at [165, 304] on link "Mācību materiāli" at bounding box center [140, 296] width 232 height 43
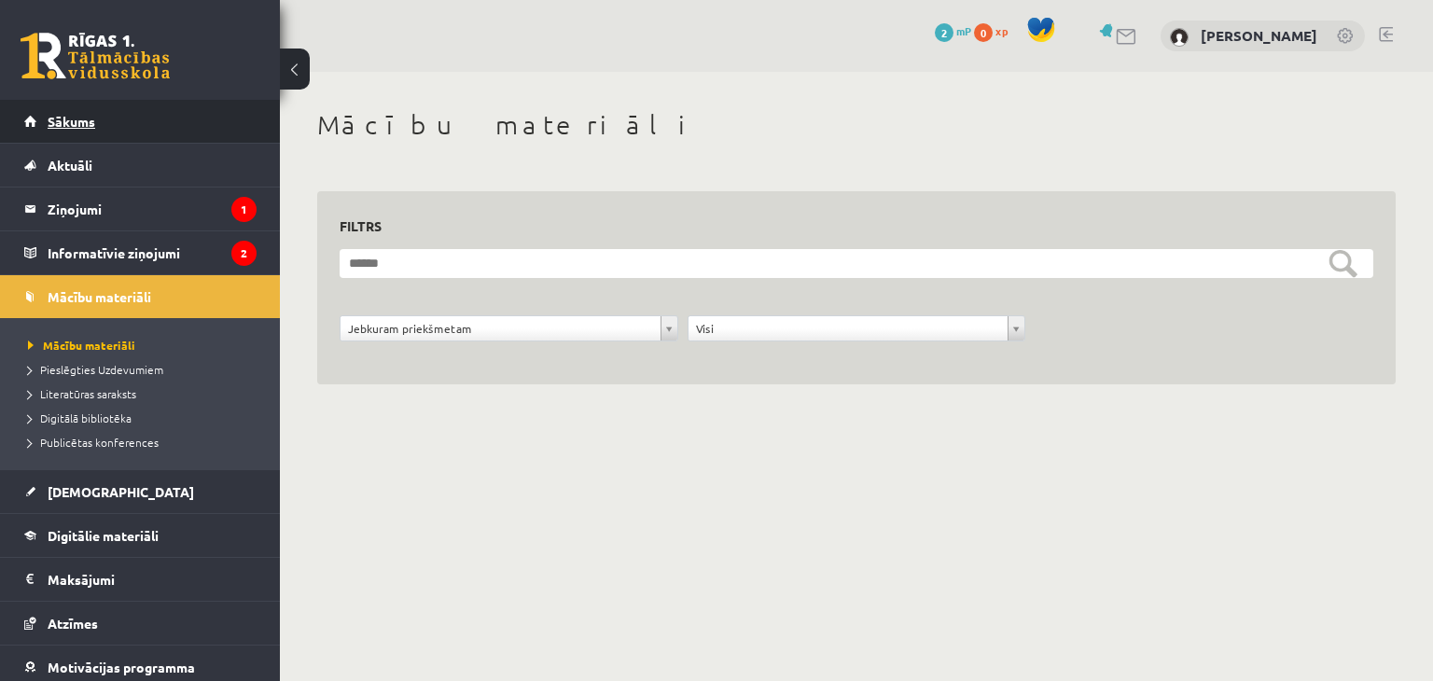
click at [172, 112] on link "Sākums" at bounding box center [140, 121] width 232 height 43
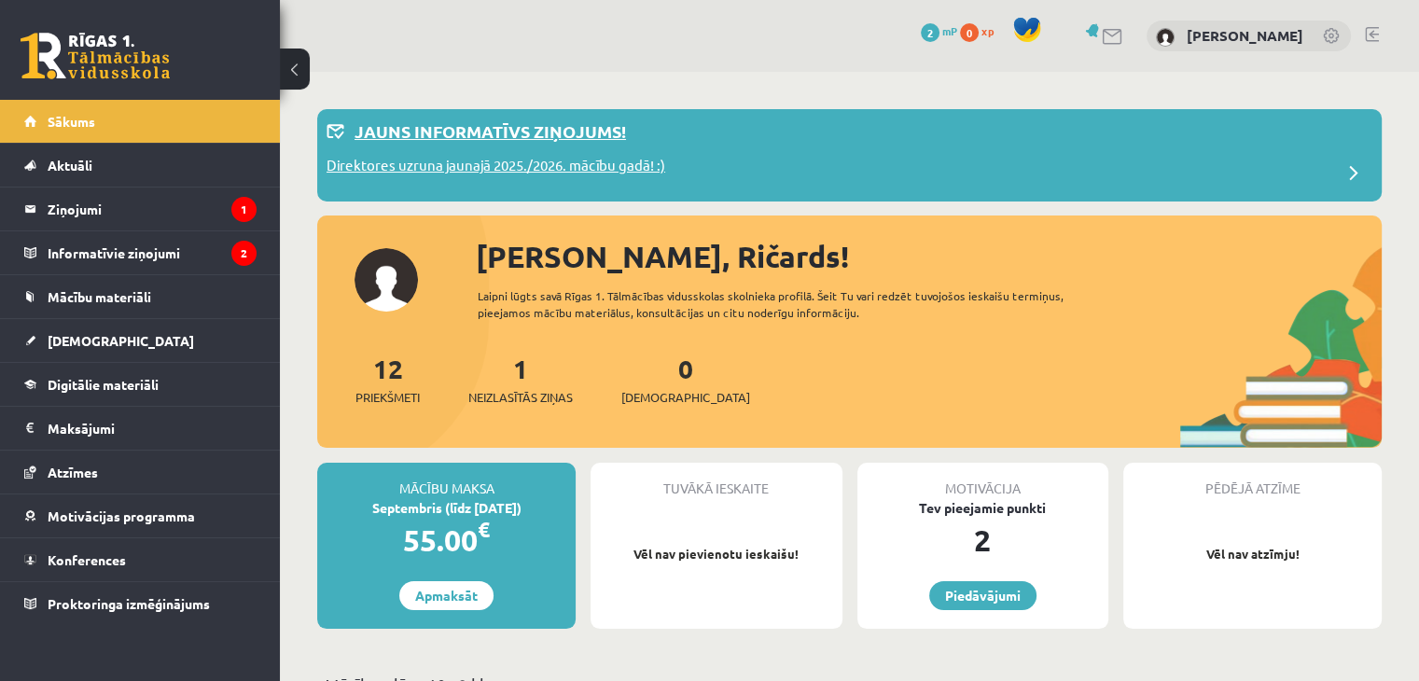
click at [1023, 161] on div "Direktores uzruna jaunajā 2025./2026. mācību gadā! :)" at bounding box center [850, 173] width 1046 height 37
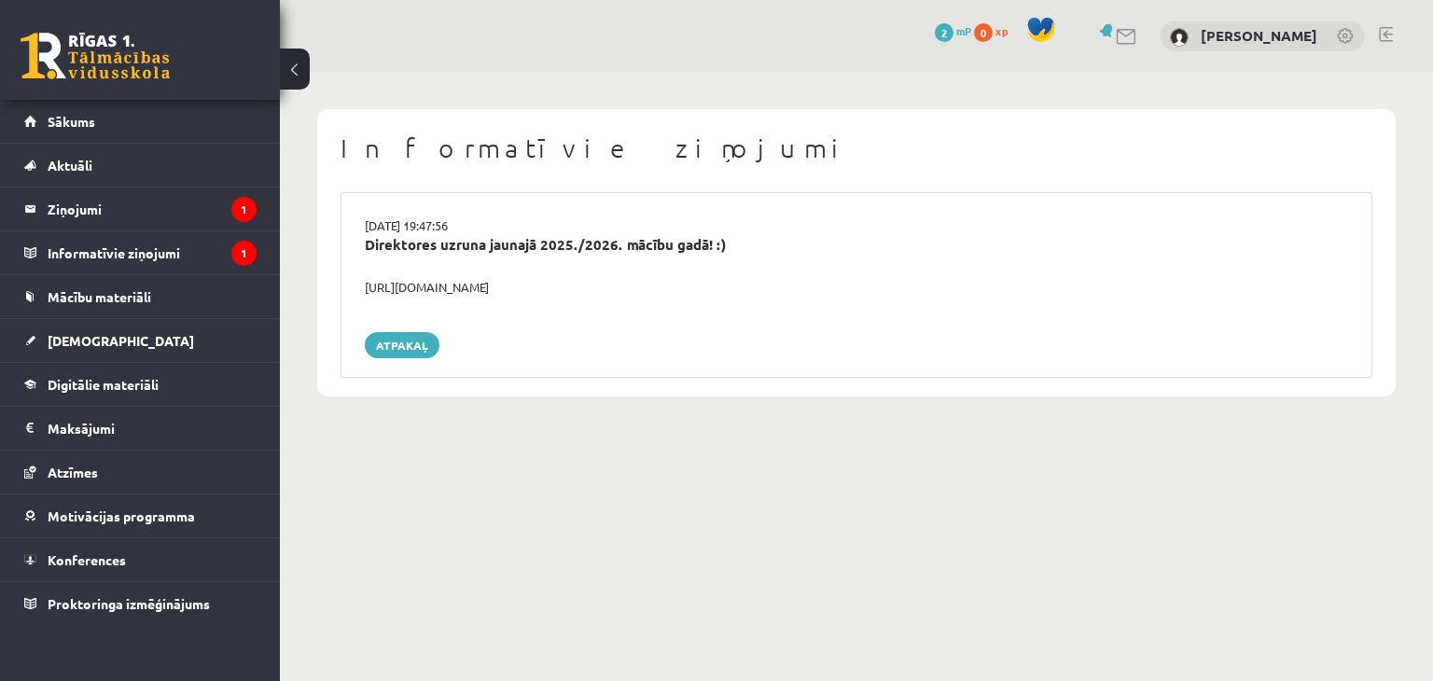
click at [279, 71] on div "0 Dāvanas 2 mP 0 xp" at bounding box center [140, 50] width 280 height 100
click at [294, 68] on button at bounding box center [295, 69] width 30 height 41
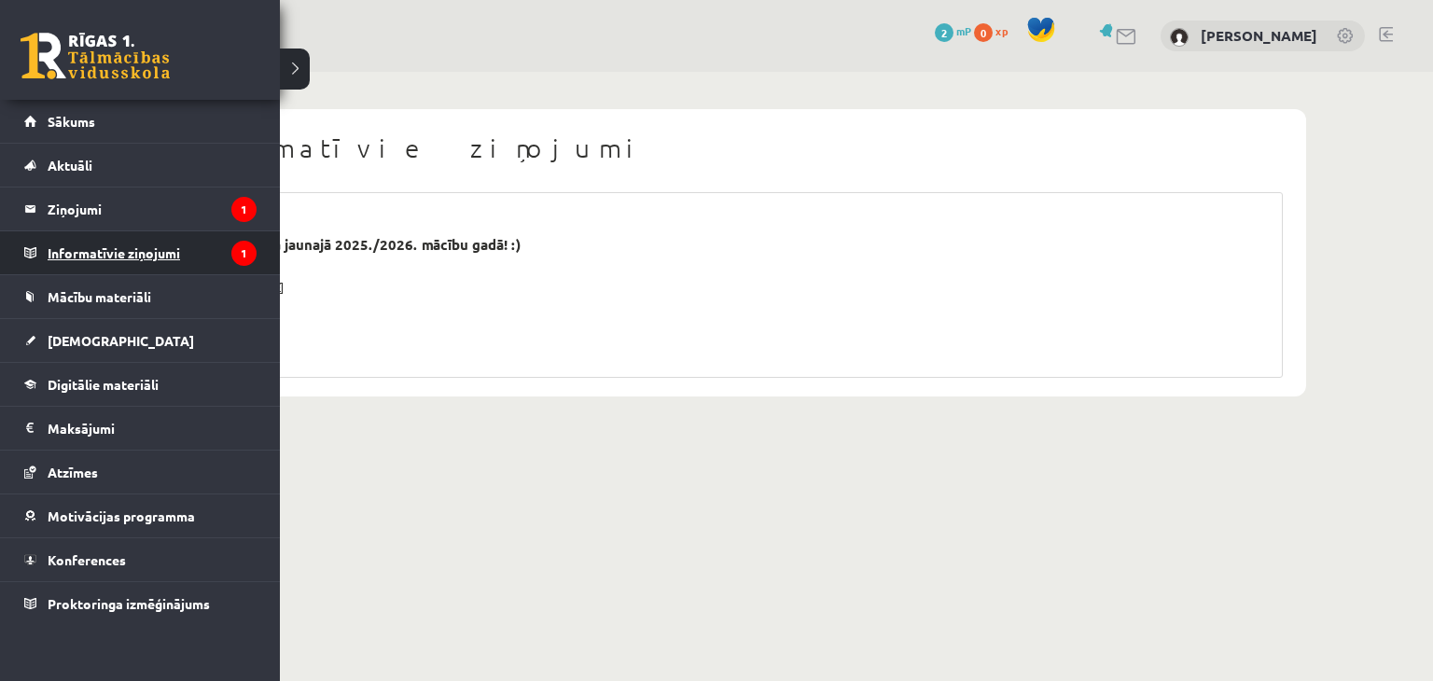
click at [161, 244] on legend "Informatīvie ziņojumi 1" at bounding box center [152, 252] width 209 height 43
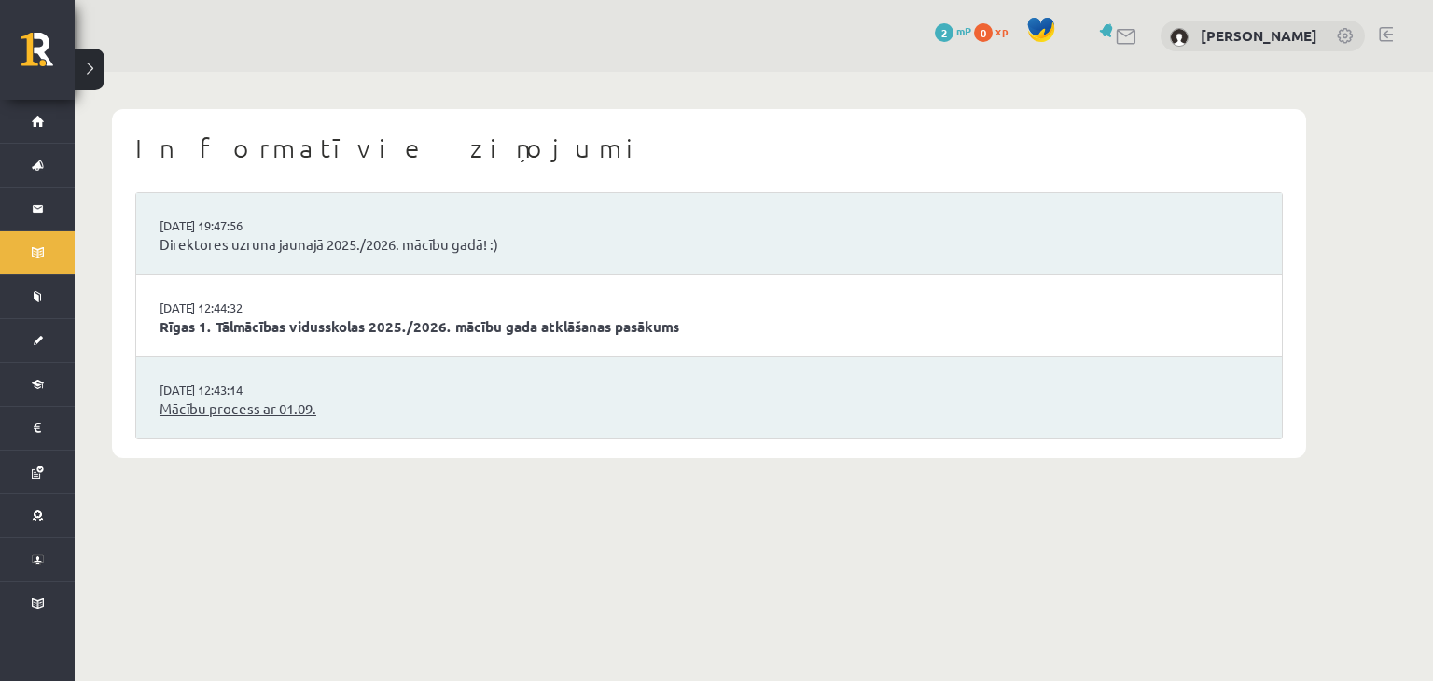
click at [191, 415] on link "Mācību process ar 01.09." at bounding box center [709, 408] width 1099 height 21
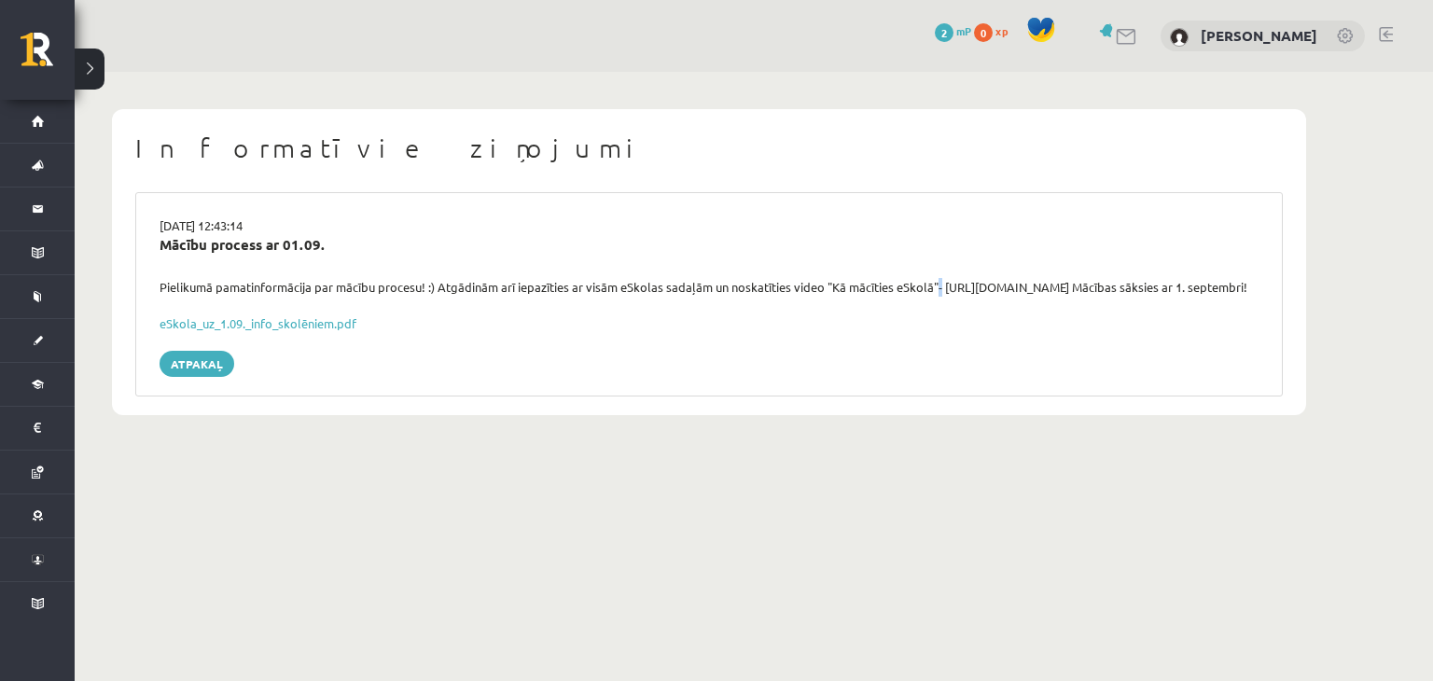
drag, startPoint x: 933, startPoint y: 288, endPoint x: 943, endPoint y: 286, distance: 9.5
click at [941, 287] on div "Pielikumā pamatinformācija par mācību procesu! :) Atgādinām arī iepazīties ar v…" at bounding box center [709, 287] width 1127 height 19
click at [943, 286] on div "Pielikumā pamatinformācija par mācību procesu! :) Atgādinām arī iepazīties ar v…" at bounding box center [709, 287] width 1127 height 19
drag, startPoint x: 943, startPoint y: 286, endPoint x: 1202, endPoint y: 286, distance: 258.5
click at [1202, 286] on div "Pielikumā pamatinformācija par mācību procesu! :) Atgādinām arī iepazīties ar v…" at bounding box center [709, 287] width 1127 height 19
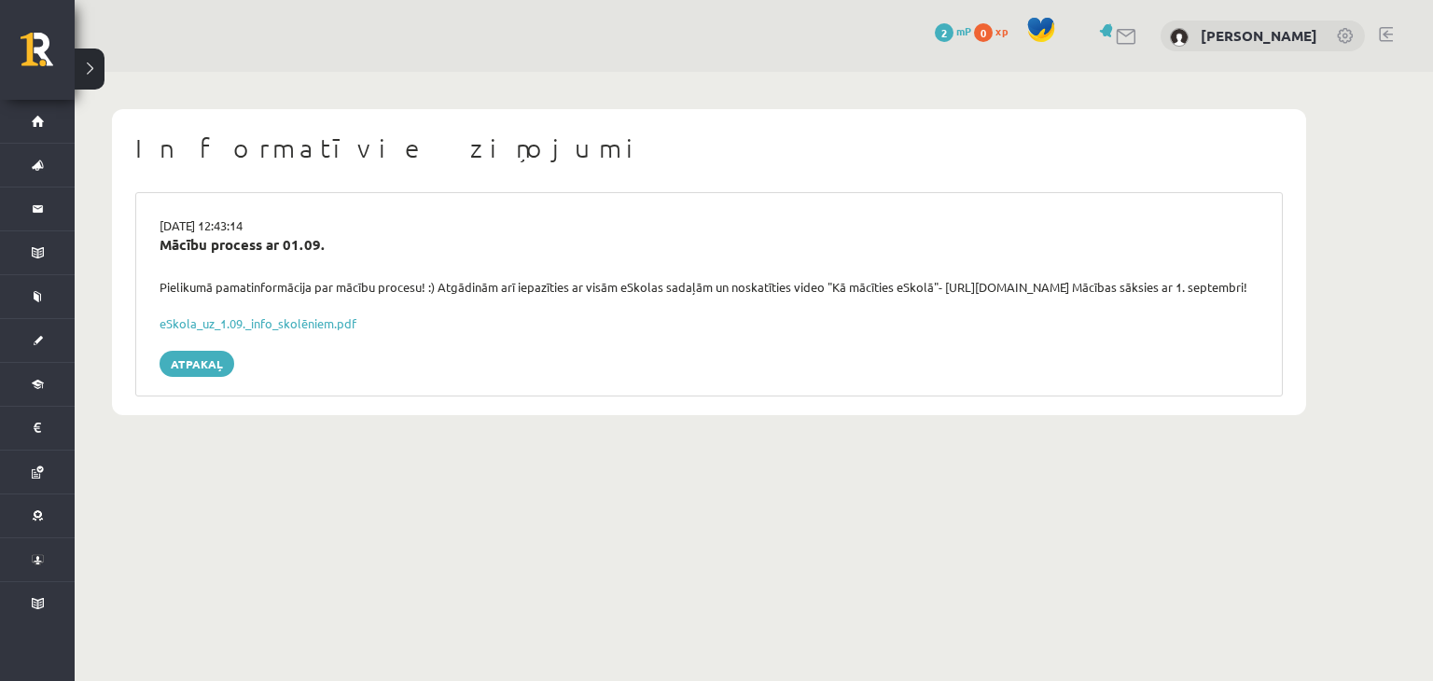
click at [1159, 333] on div "eSkola_uz_1.09._info_skolēniem.pdf" at bounding box center [709, 323] width 1099 height 19
drag, startPoint x: 943, startPoint y: 283, endPoint x: 1114, endPoint y: 284, distance: 171.7
click at [1114, 284] on div "Pielikumā pamatinformācija par mācību procesu! :) Atgādinām arī iepazīties ar v…" at bounding box center [709, 287] width 1127 height 19
copy div "[URL][DOMAIN_NAME]"
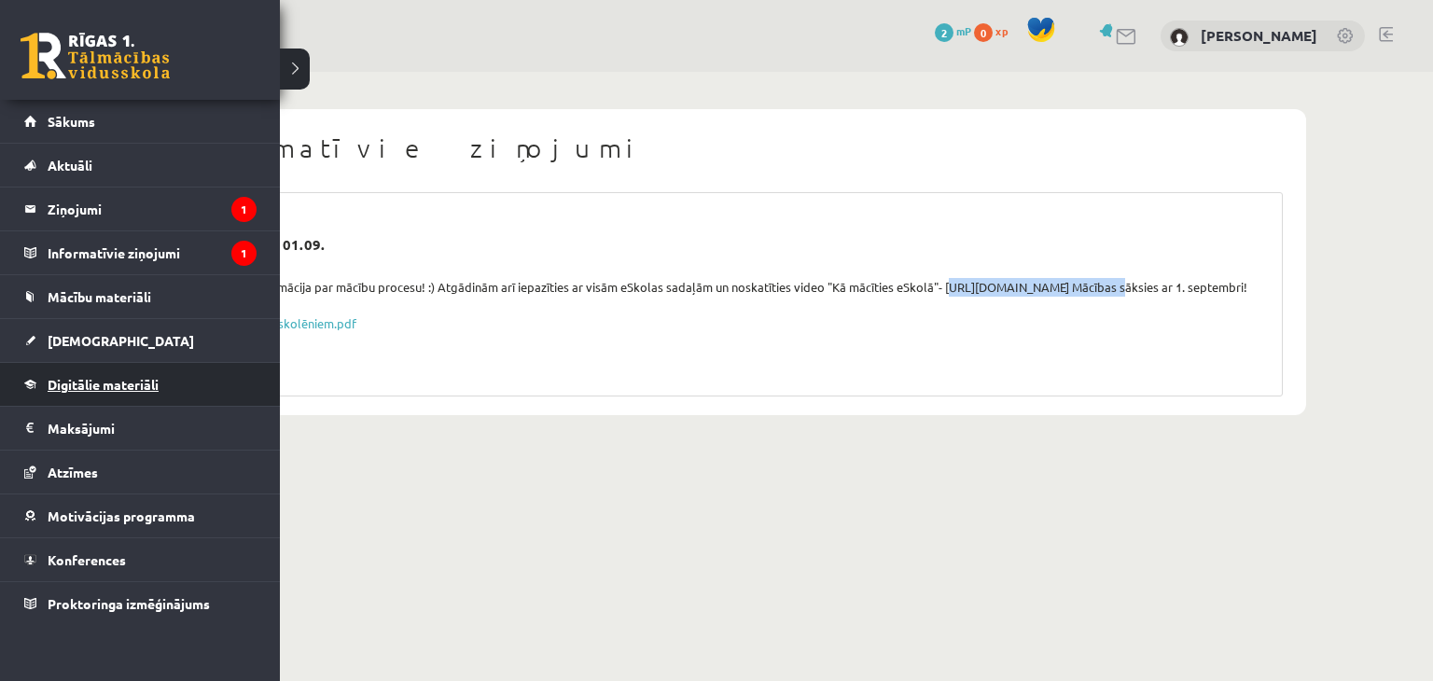
click at [159, 374] on link "Digitālie materiāli" at bounding box center [140, 384] width 232 height 43
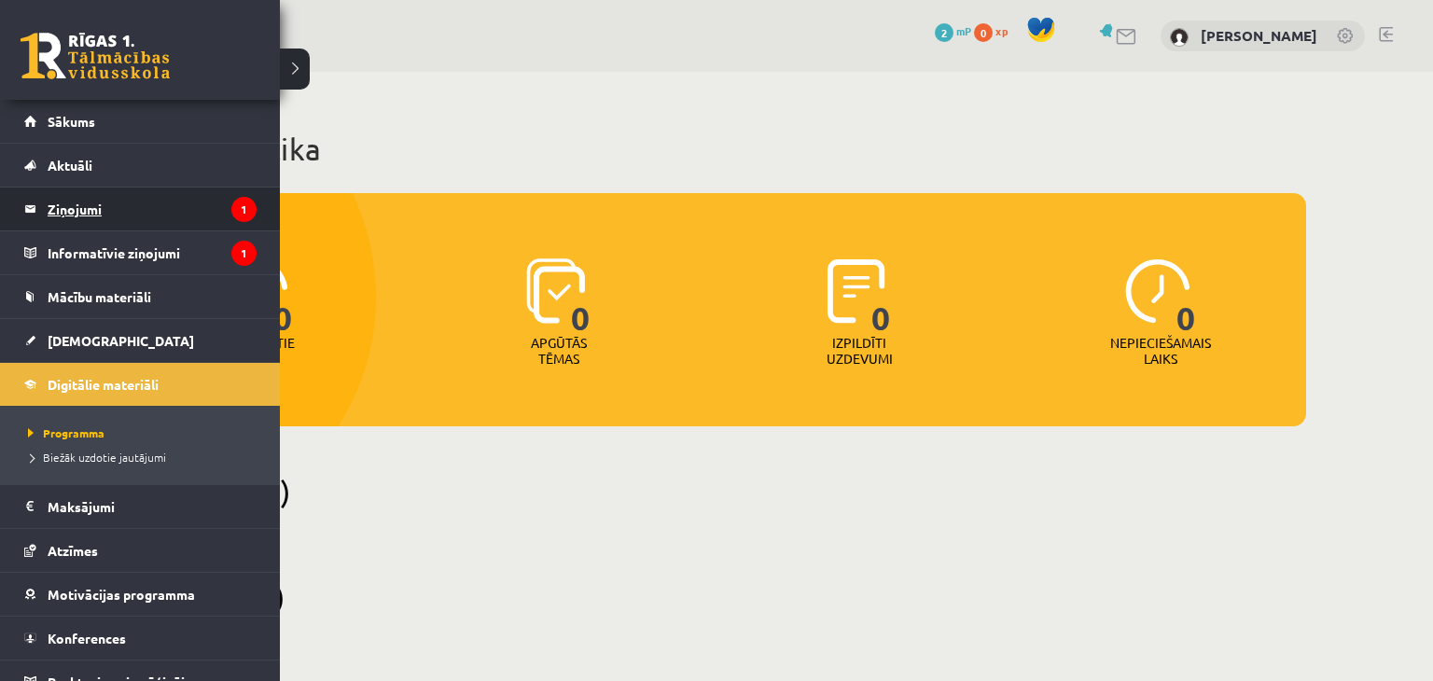
click at [124, 218] on legend "Ziņojumi 1" at bounding box center [152, 209] width 209 height 43
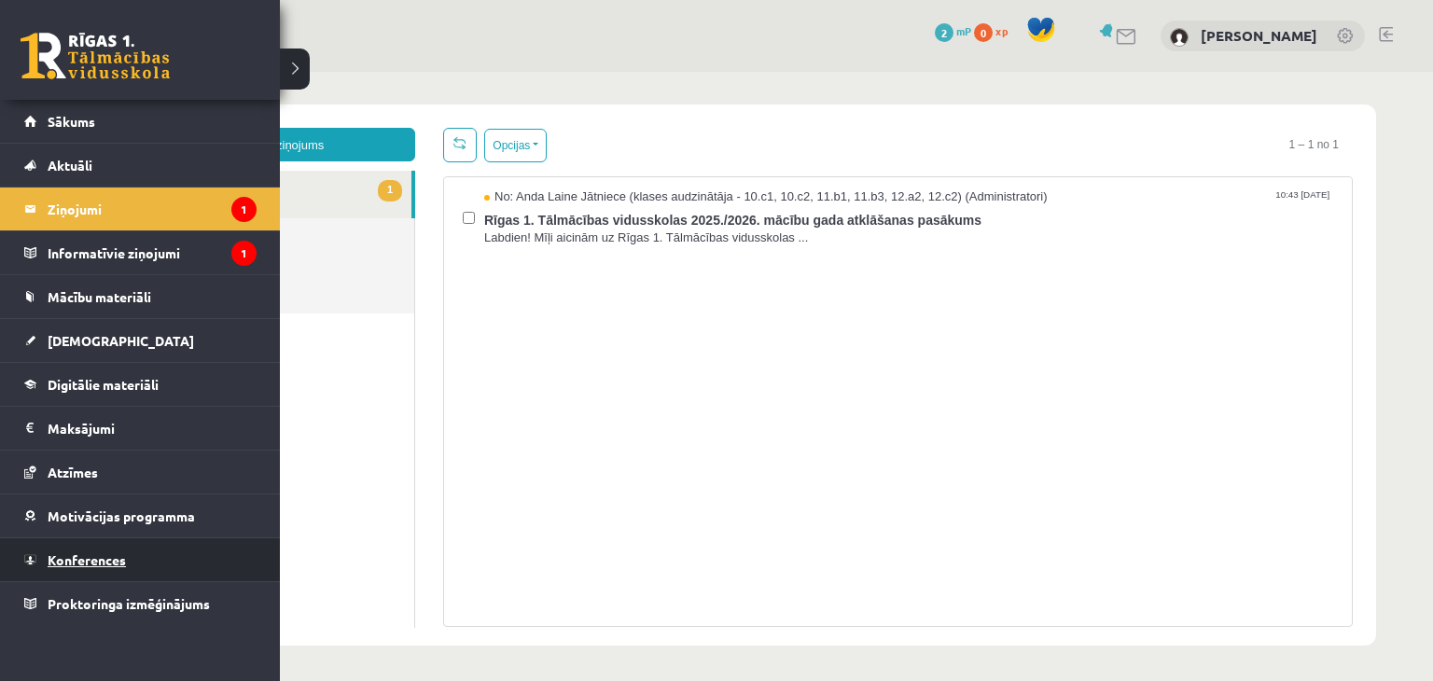
click at [71, 557] on span "Konferences" at bounding box center [87, 560] width 78 height 17
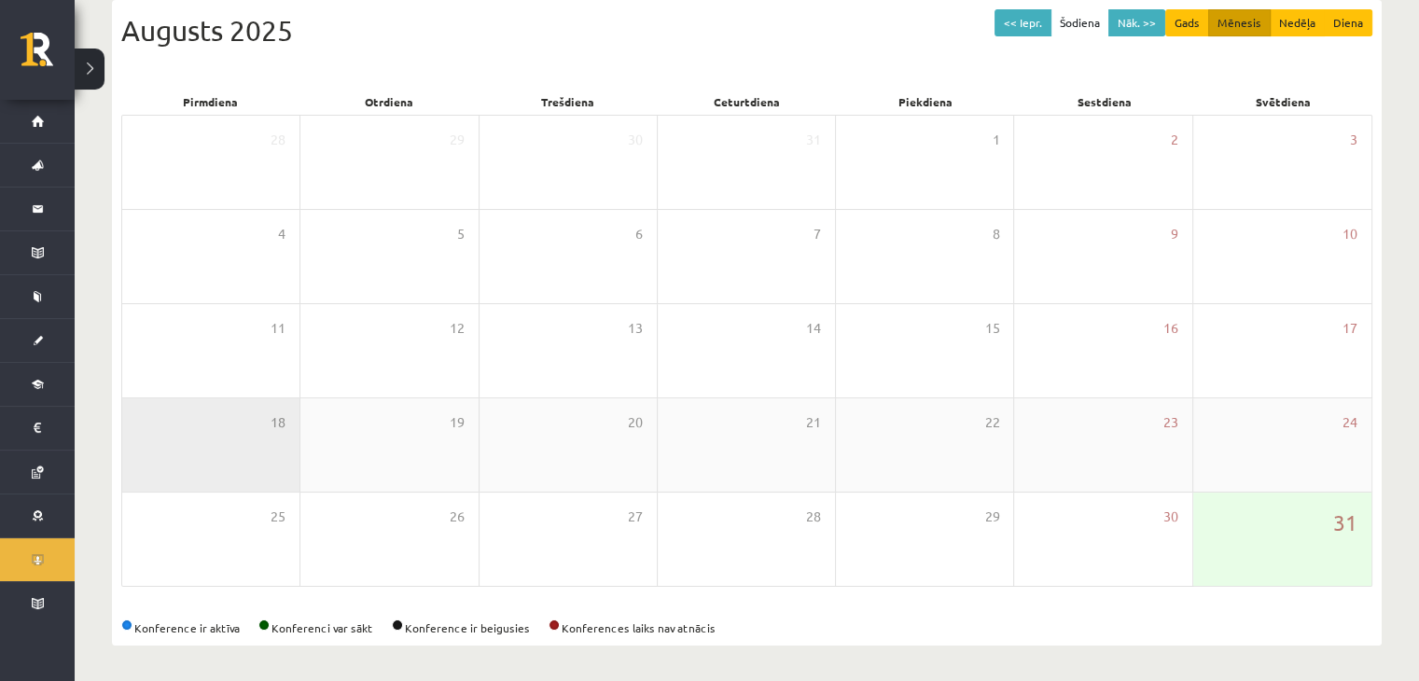
scroll to position [209, 0]
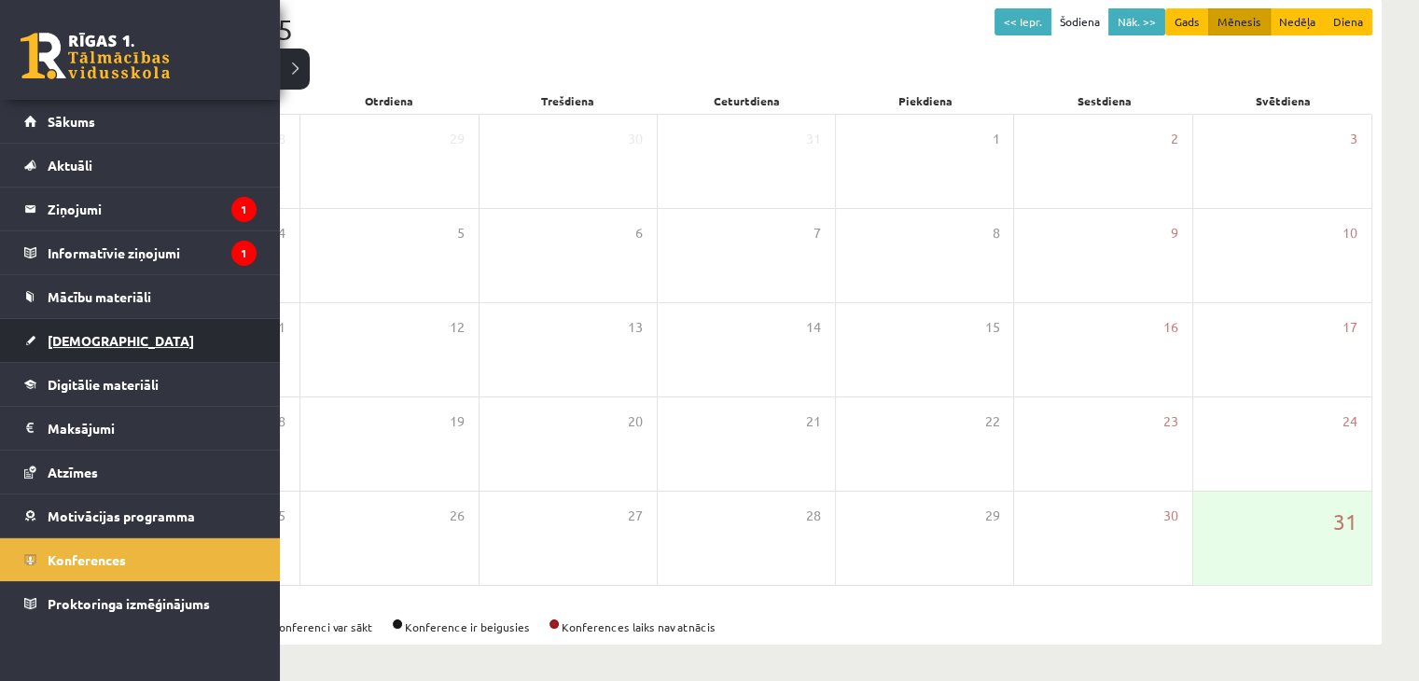
click at [108, 350] on link "[DEMOGRAPHIC_DATA]" at bounding box center [140, 340] width 232 height 43
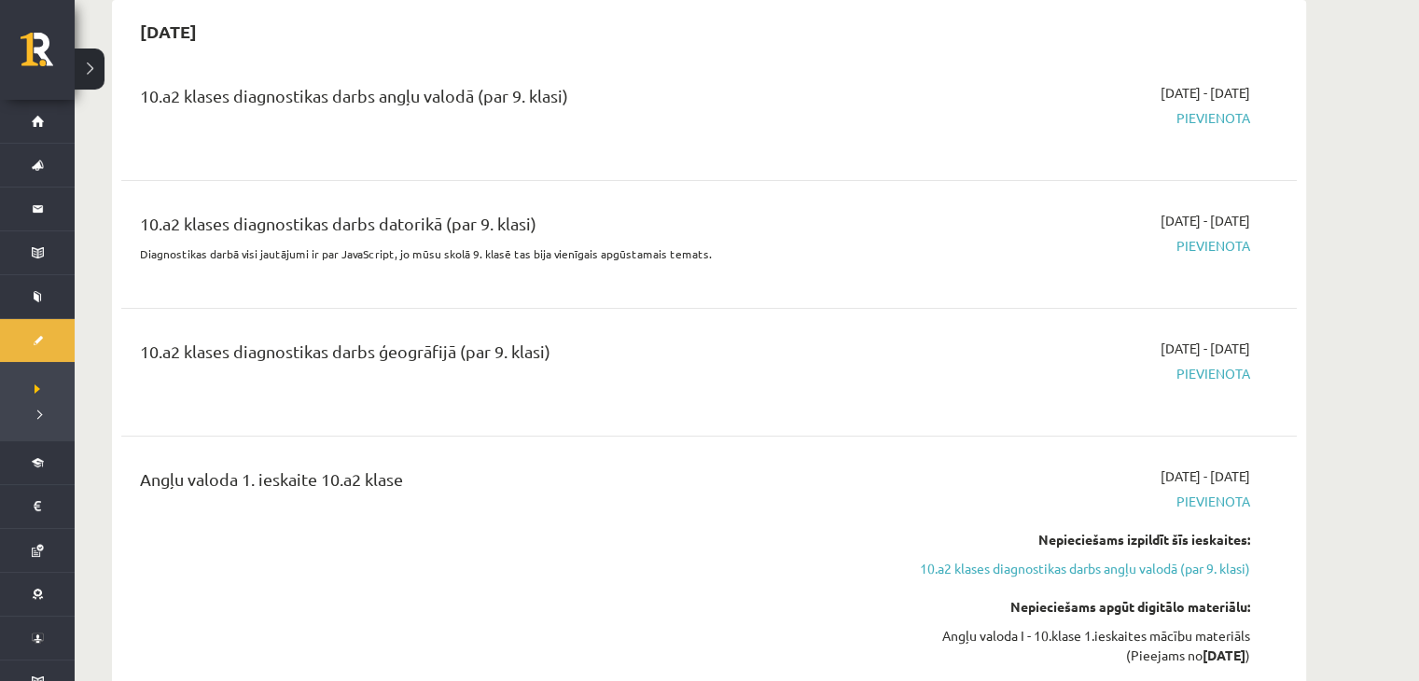
scroll to position [187, 0]
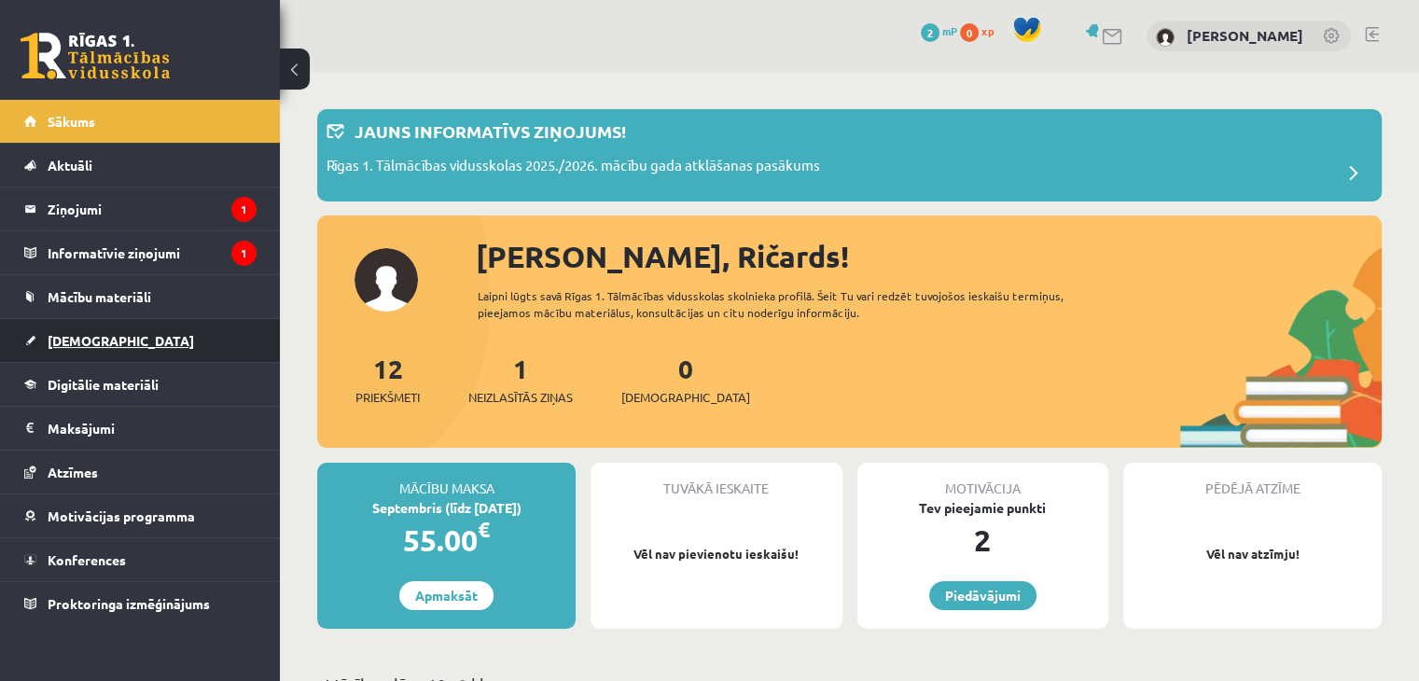
click at [85, 342] on span "[DEMOGRAPHIC_DATA]" at bounding box center [121, 340] width 147 height 17
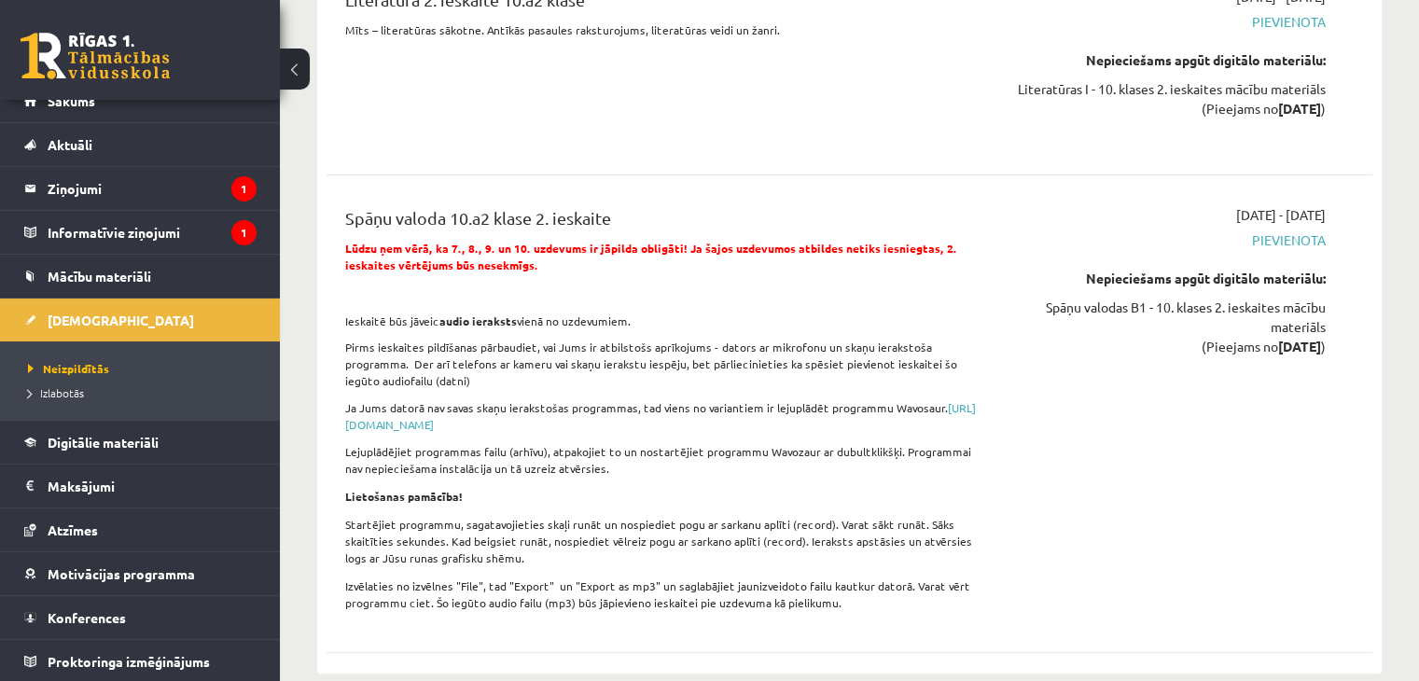
scroll to position [7465, 0]
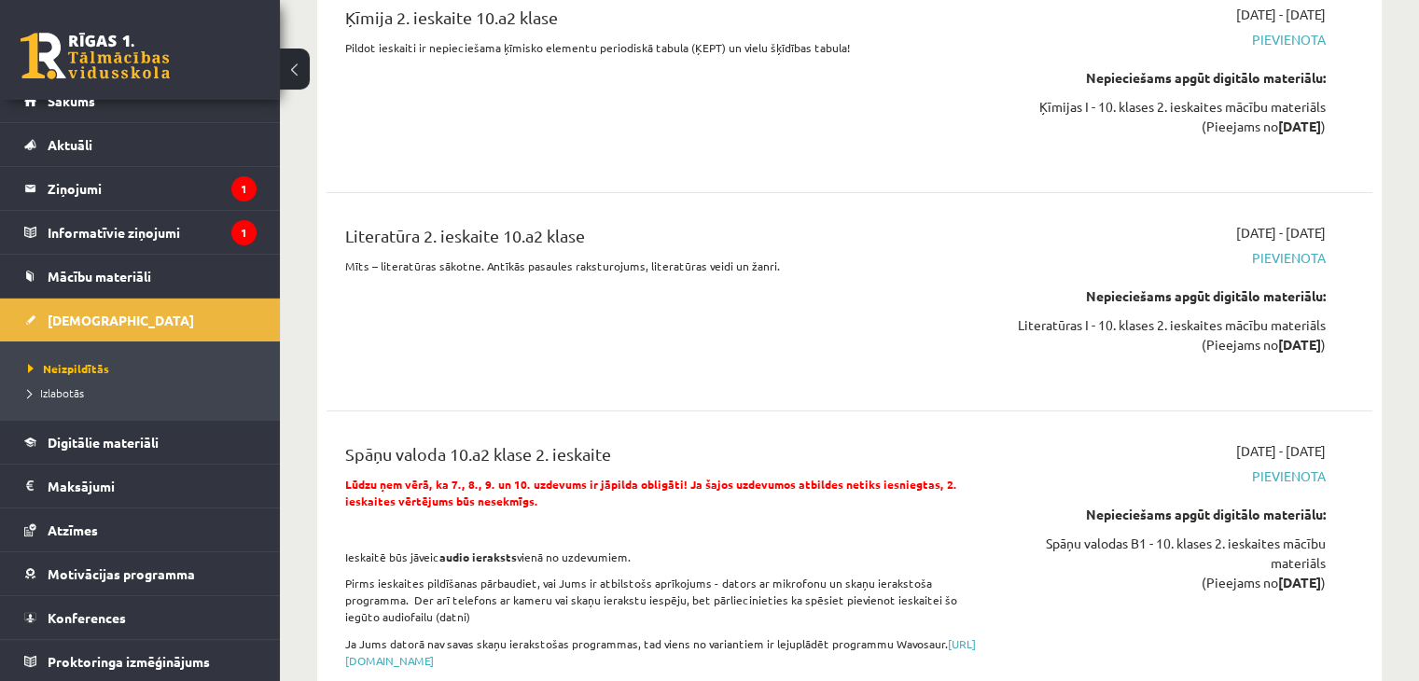
drag, startPoint x: 642, startPoint y: 421, endPoint x: 558, endPoint y: 144, distance: 289.6
click at [558, 146] on div "Ķīmija 2. ieskaite 10.a2 klase Pildot ieskaiti ir nepieciešama ķīmisko elementu…" at bounding box center [850, 443] width 1046 height 915
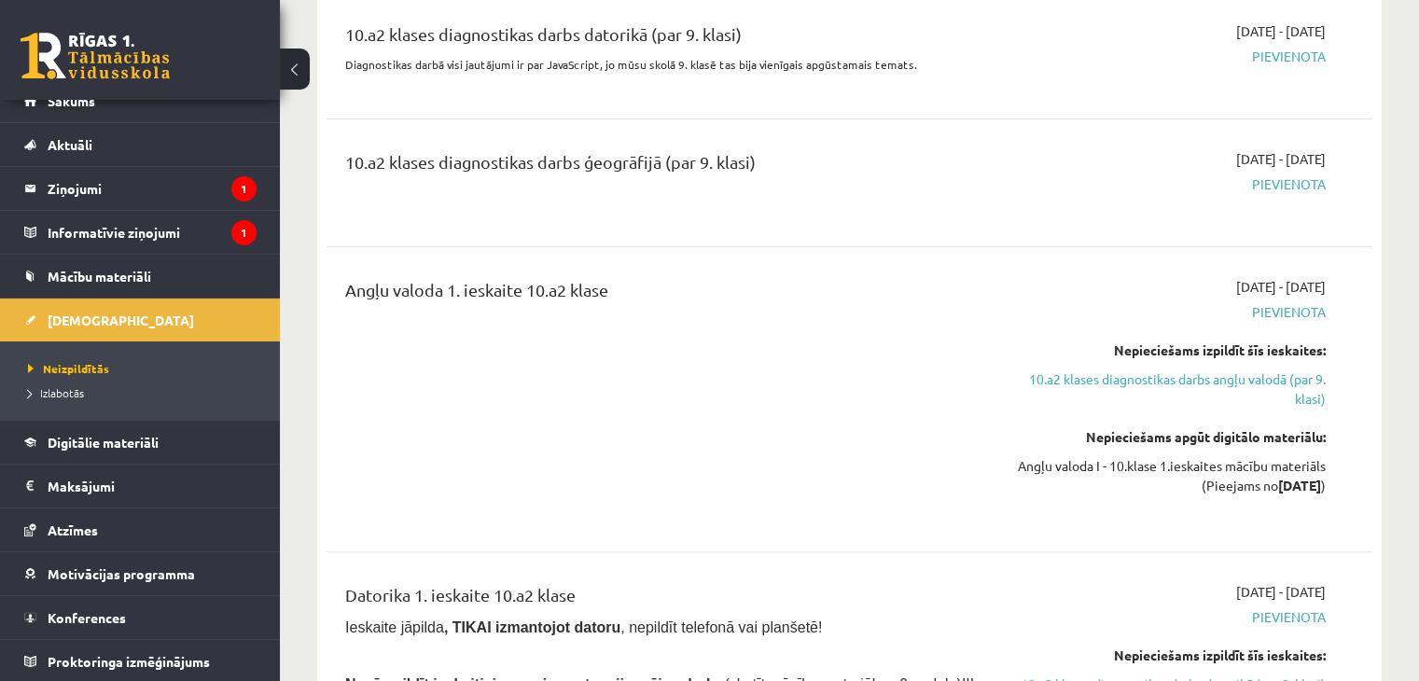
scroll to position [0, 0]
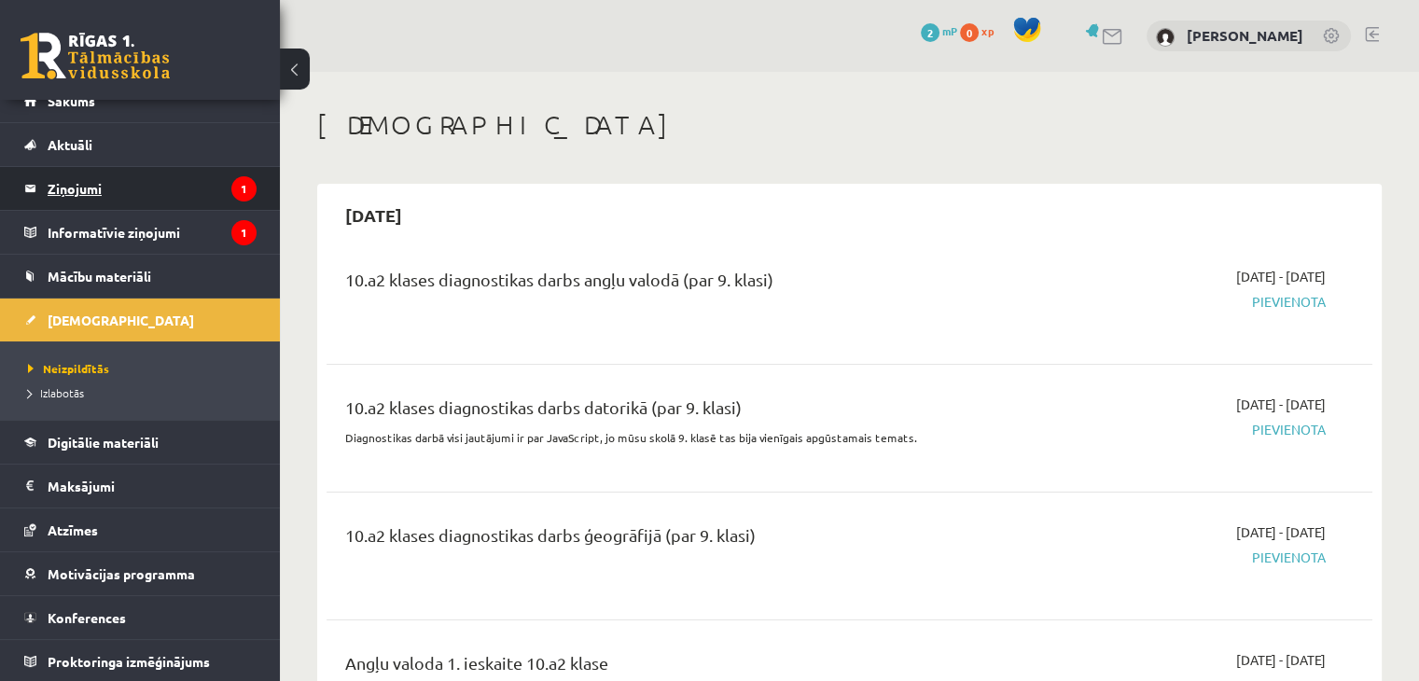
click at [150, 186] on legend "Ziņojumi 1" at bounding box center [152, 188] width 209 height 43
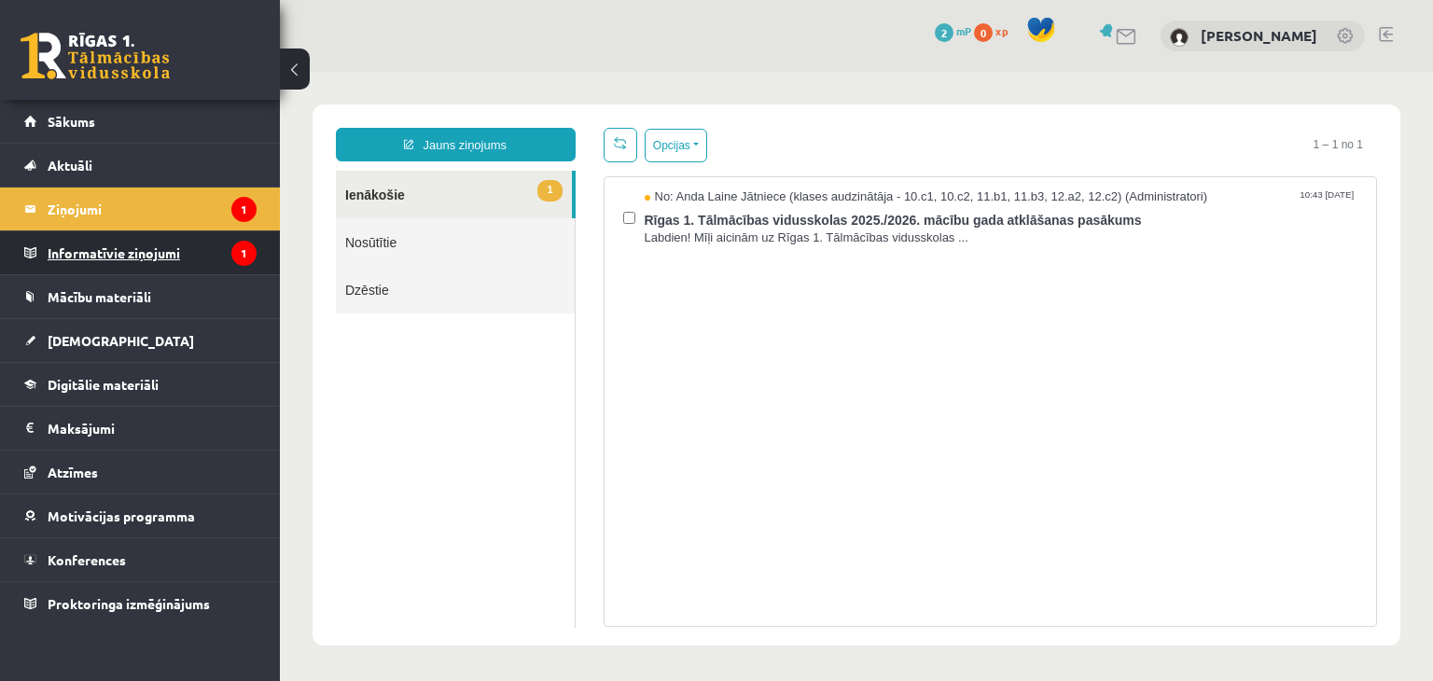
click at [124, 259] on legend "Informatīvie ziņojumi 1" at bounding box center [152, 252] width 209 height 43
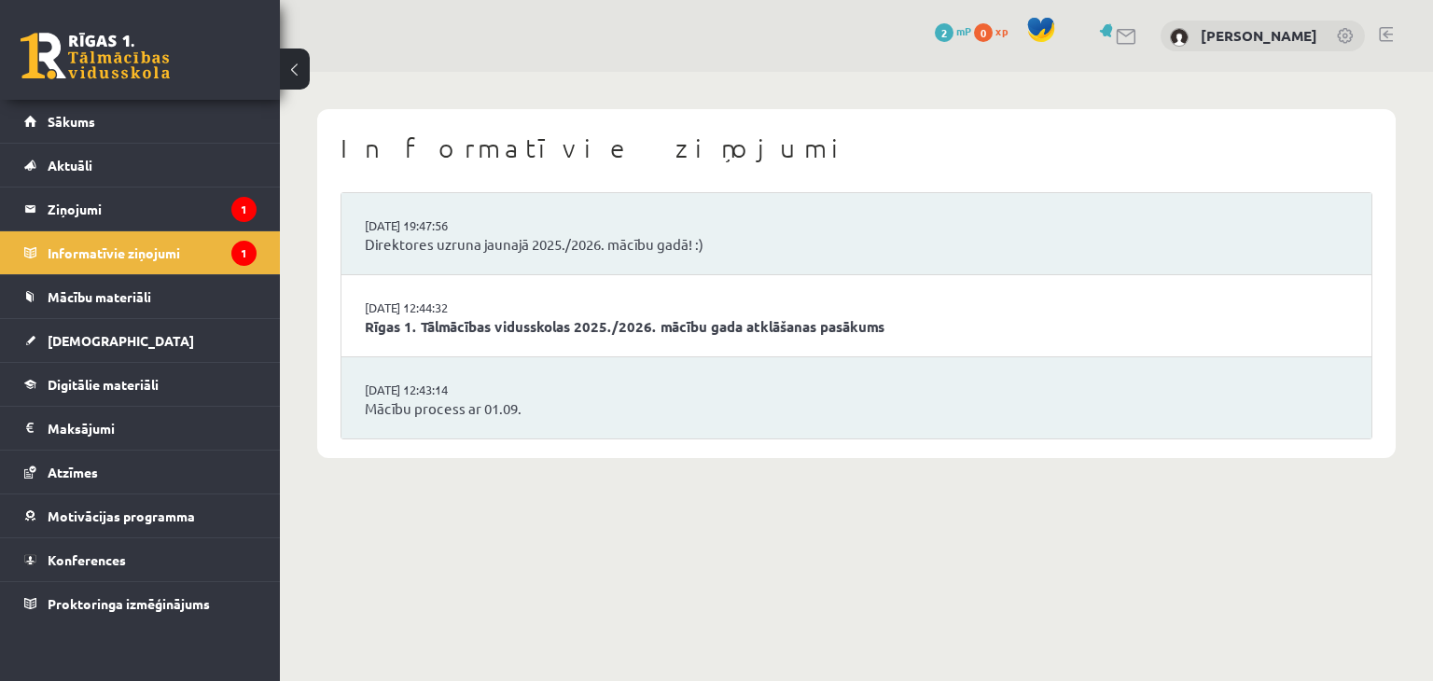
click at [161, 83] on div "0 Dāvanas 2 mP 0 xp" at bounding box center [140, 50] width 280 height 100
click at [86, 113] on link "Sākums" at bounding box center [140, 121] width 232 height 43
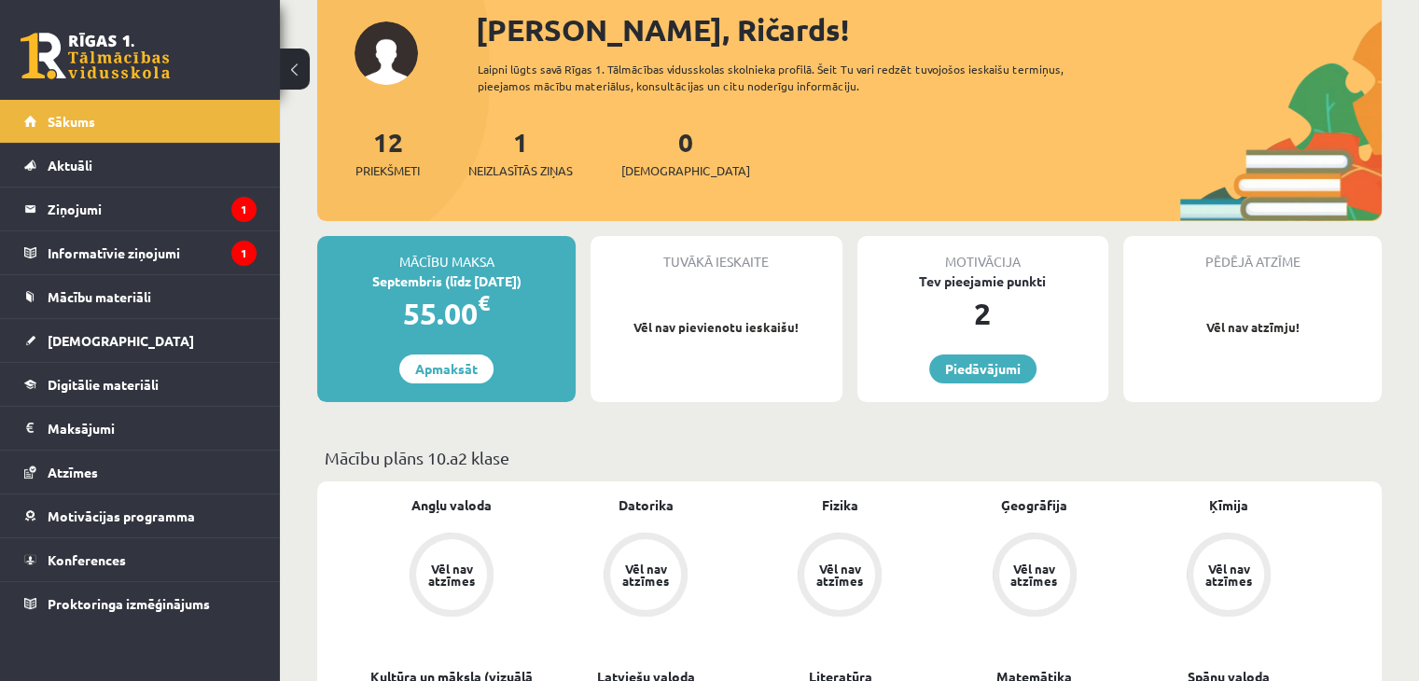
scroll to position [373, 0]
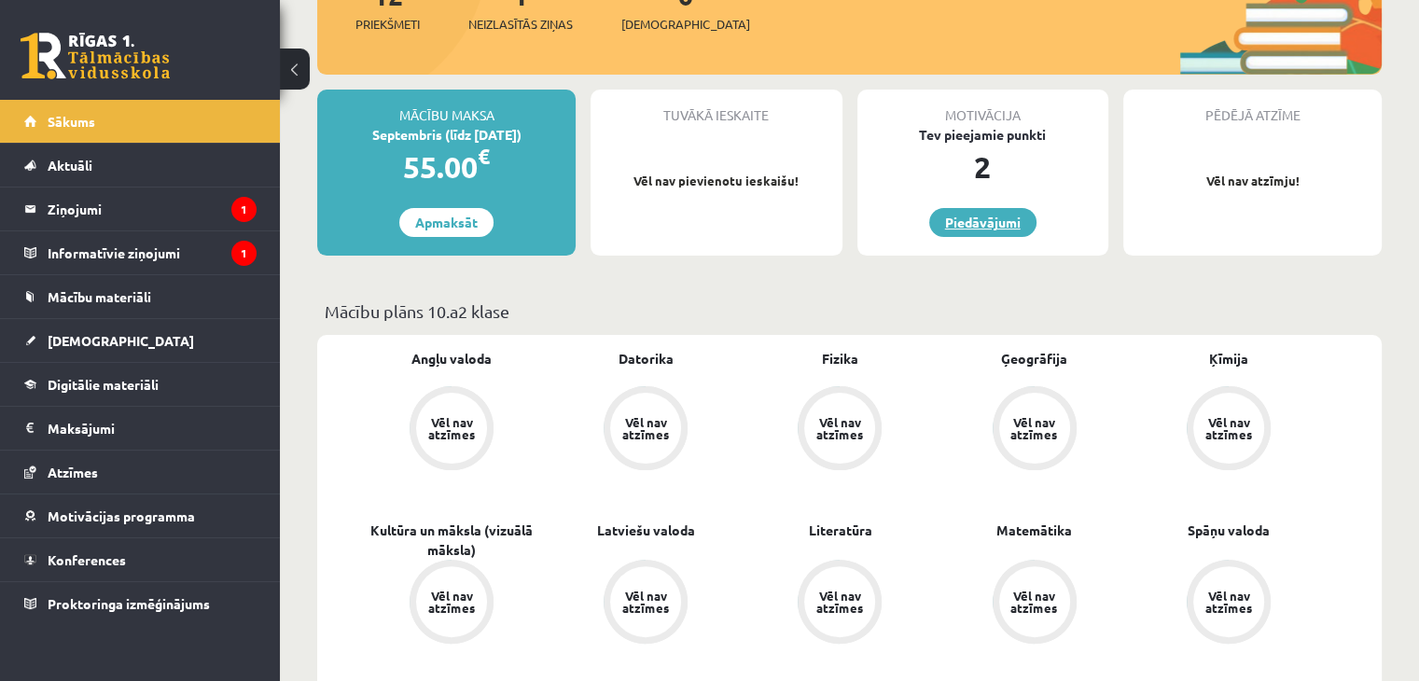
click at [984, 221] on link "Piedāvājumi" at bounding box center [982, 222] width 107 height 29
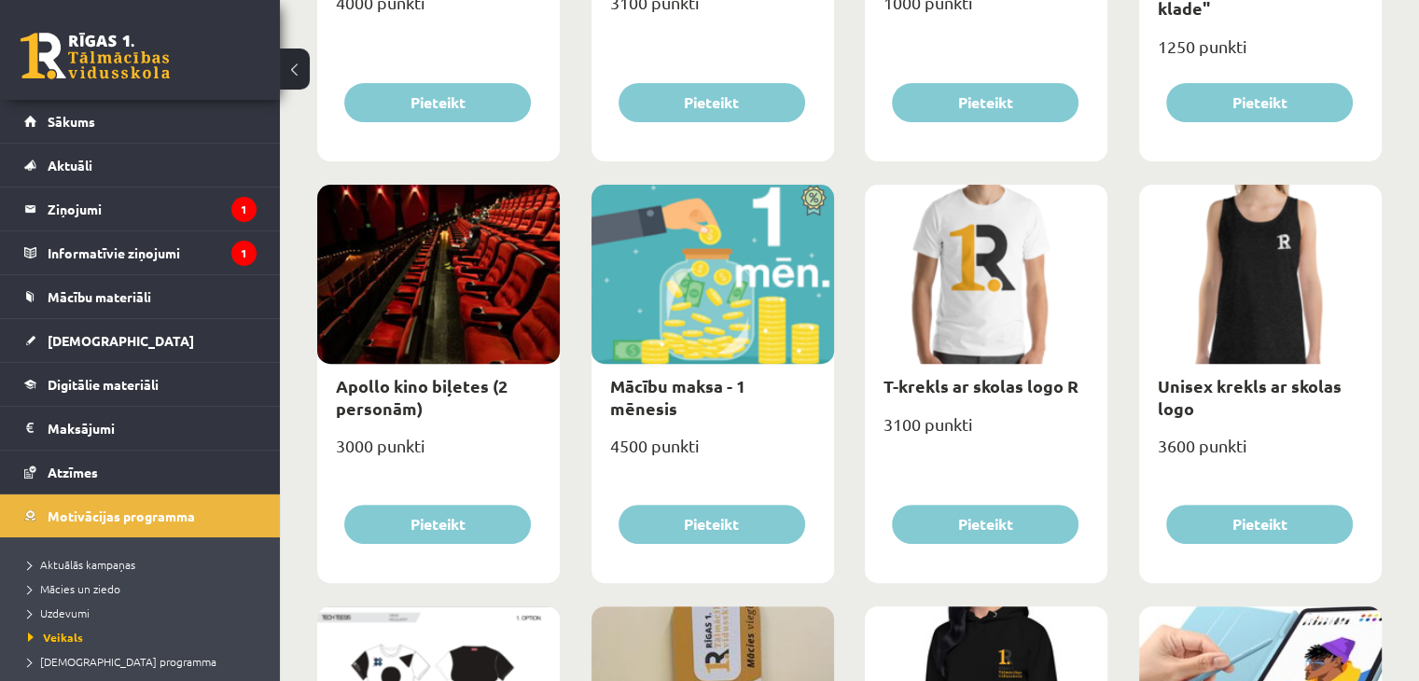
scroll to position [560, 0]
